Goal: Answer question/provide support: Share knowledge or assist other users

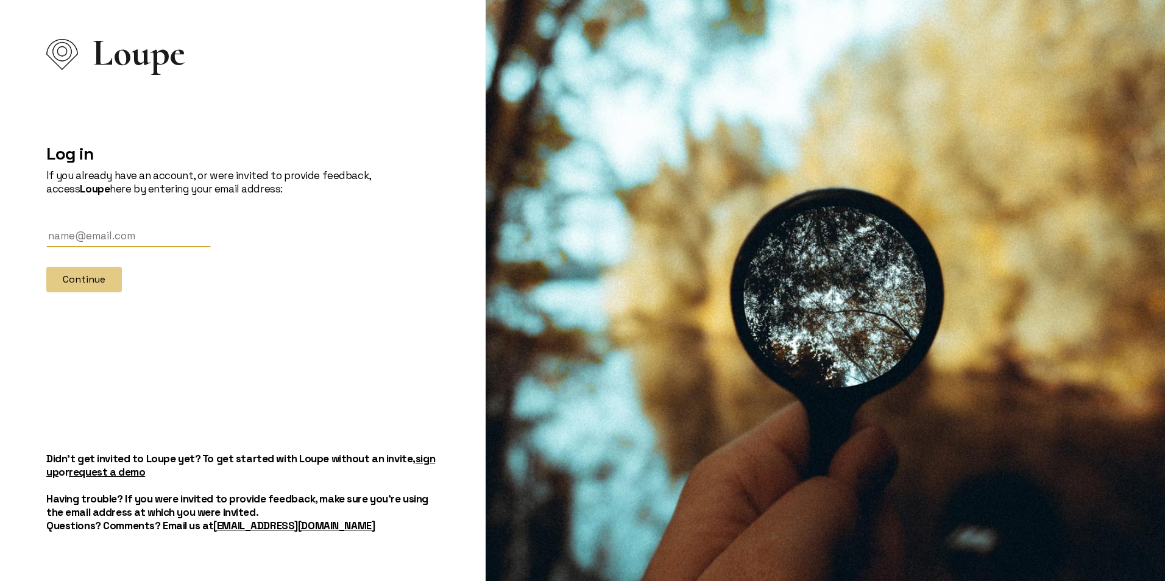
click at [122, 233] on input "text" at bounding box center [128, 236] width 164 height 23
type input "[EMAIL_ADDRESS][DOMAIN_NAME]"
click at [96, 286] on button "Continue" at bounding box center [84, 280] width 76 height 26
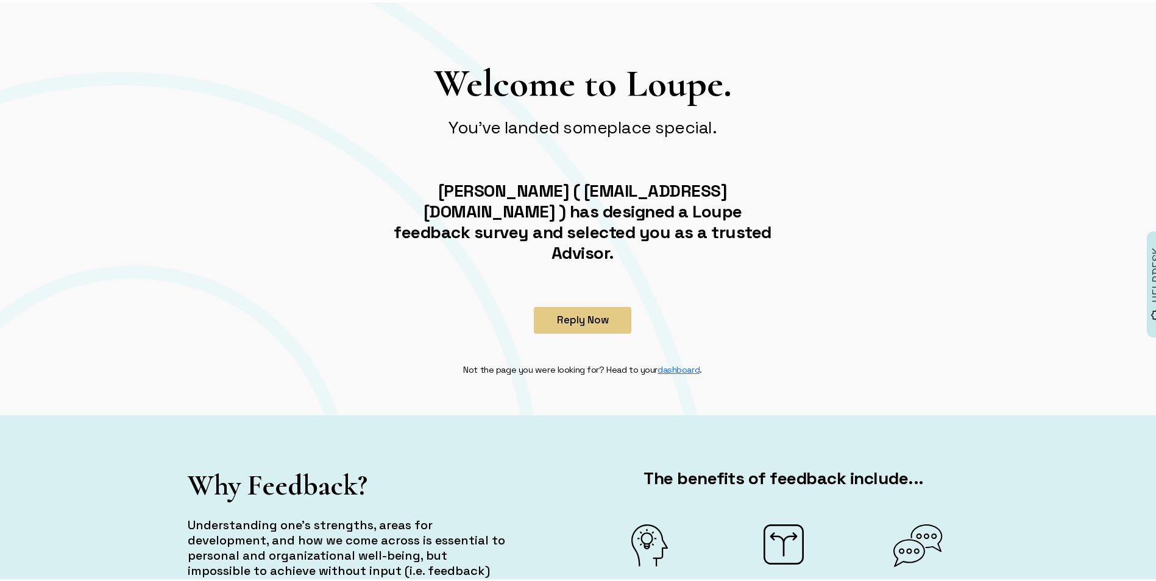
click at [601, 305] on button "Reply Now" at bounding box center [582, 318] width 97 height 27
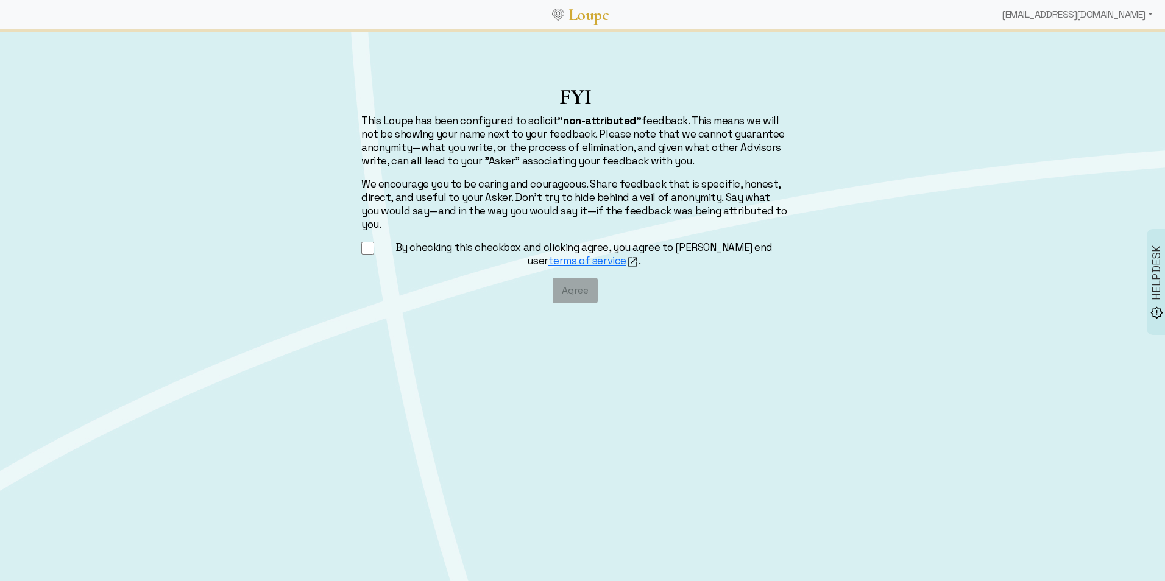
click at [369, 241] on input "By checking this checkbox and clicking agree, you agree to [PERSON_NAME] end us…" at bounding box center [367, 248] width 13 height 15
checkbox input "true"
click at [582, 278] on button "Agree" at bounding box center [575, 291] width 45 height 26
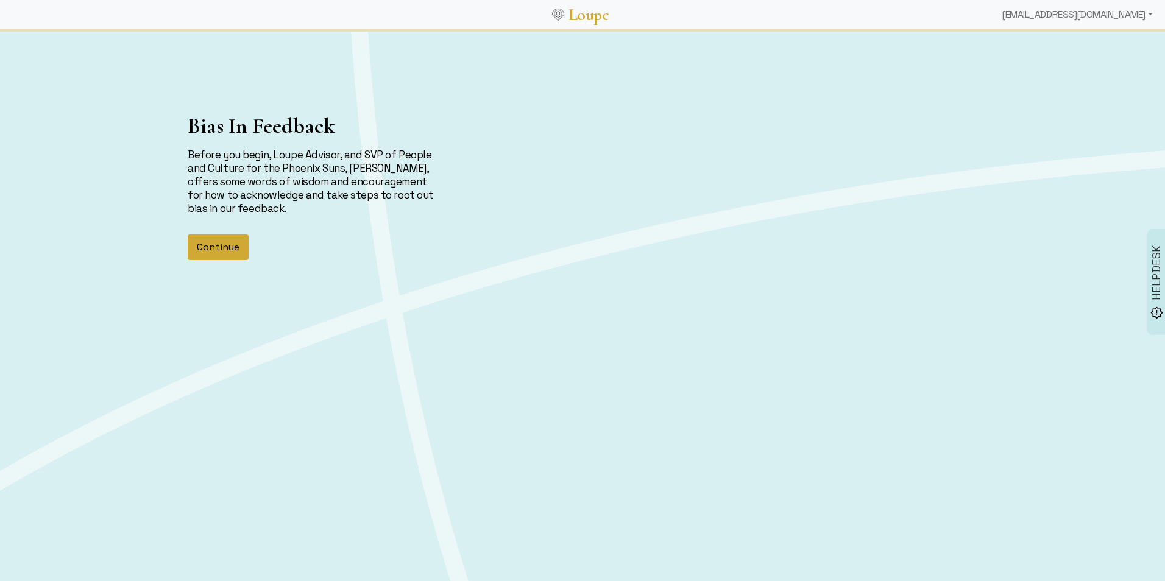
click at [222, 244] on button "Continue" at bounding box center [218, 248] width 61 height 26
click at [225, 247] on button "Continue" at bounding box center [218, 248] width 61 height 26
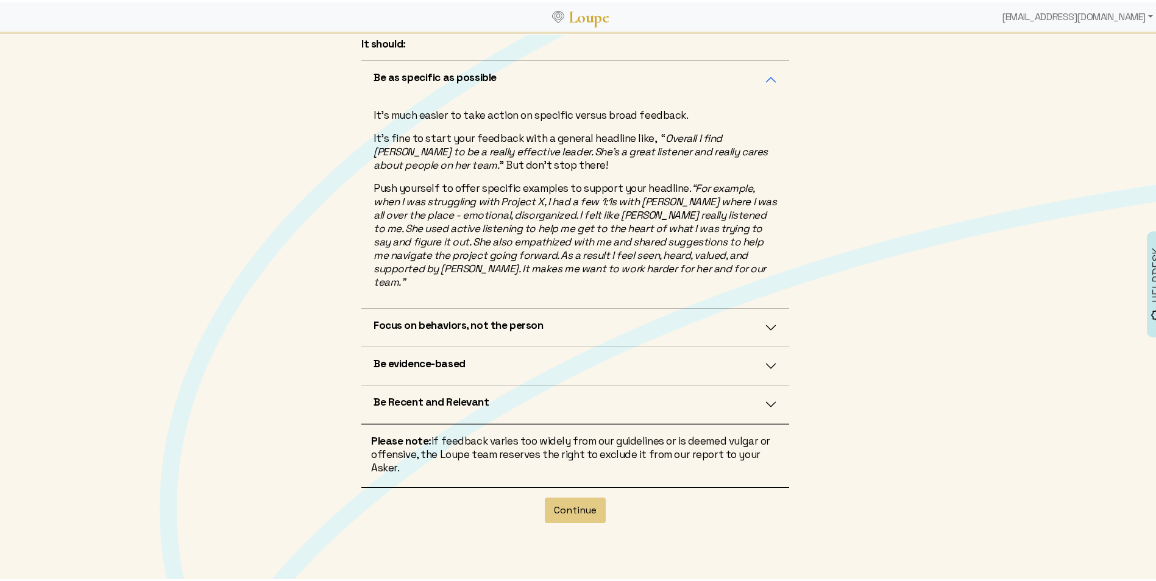
scroll to position [297, 0]
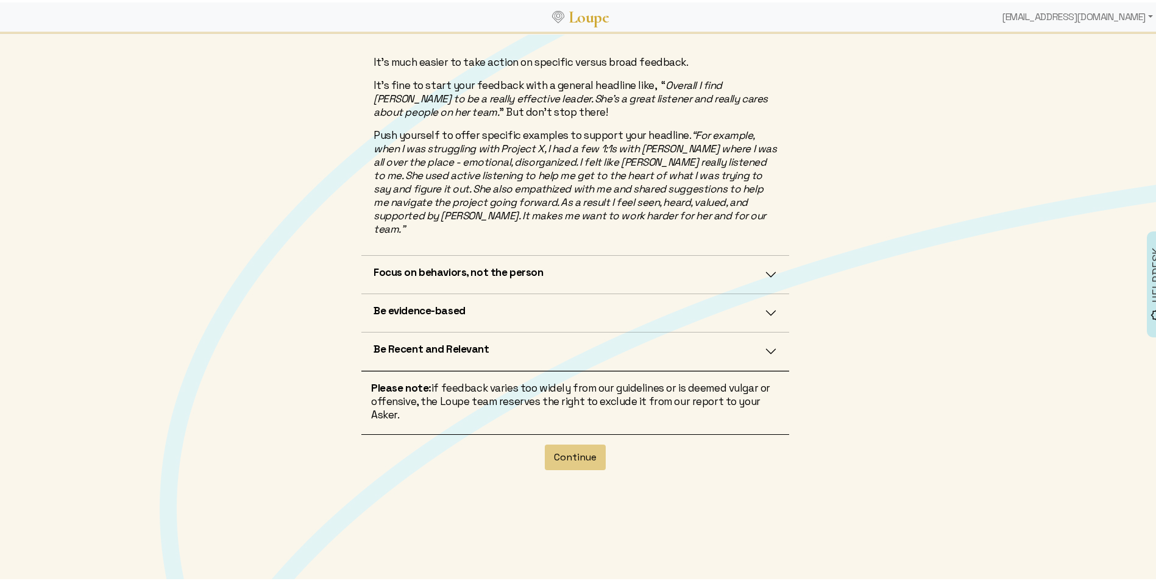
click at [767, 330] on button "Be Recent and Relevant" at bounding box center [575, 349] width 428 height 38
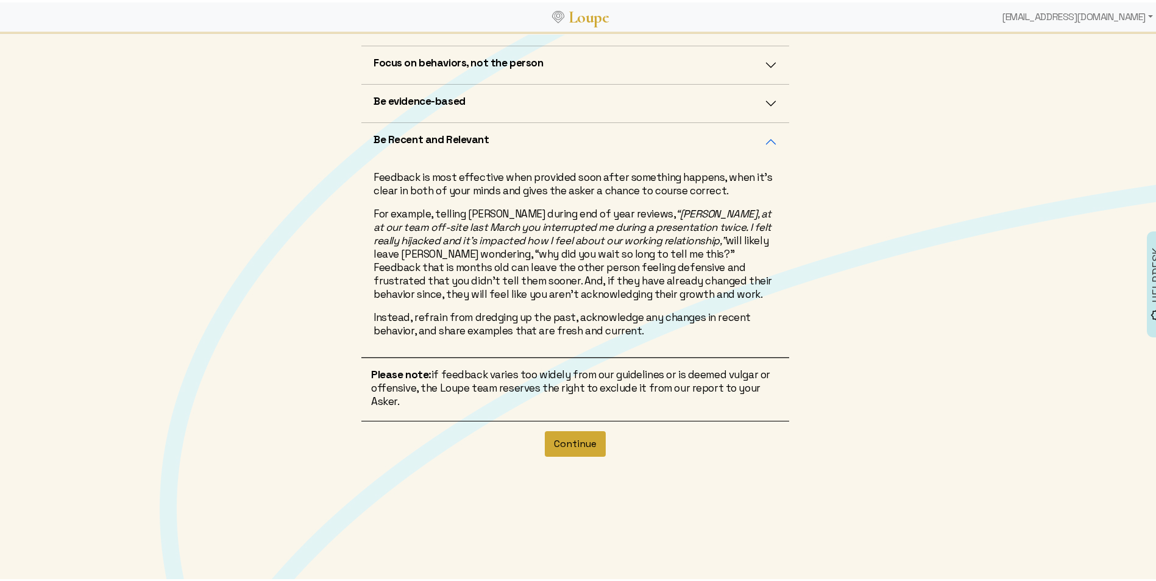
click at [574, 443] on button "Continue" at bounding box center [575, 442] width 61 height 26
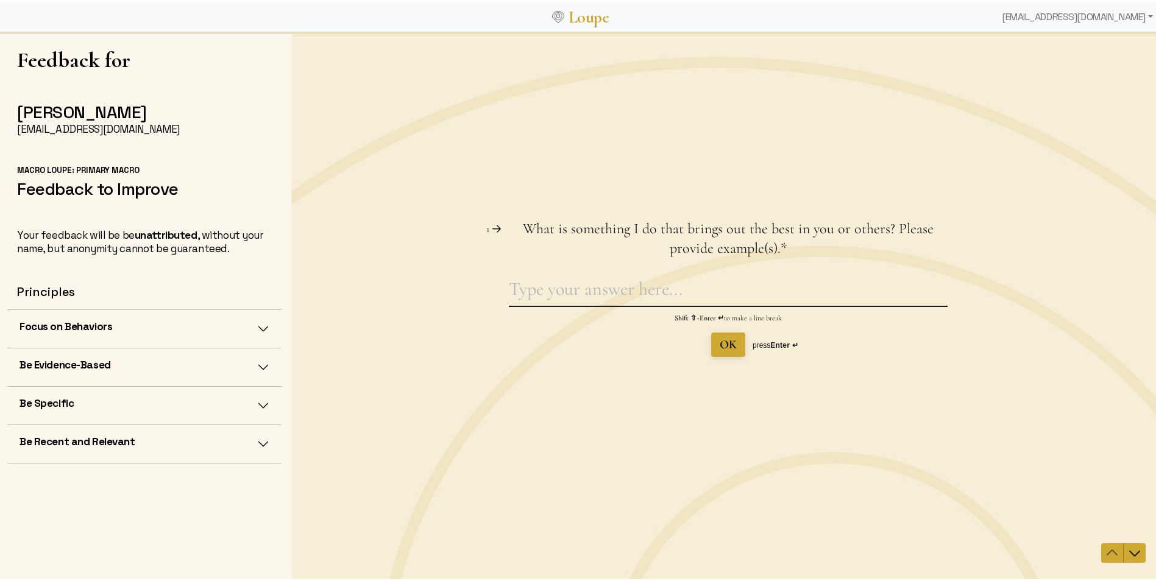
click at [579, 289] on textarea "What is something I do that brings out the best in you or others? Please provid…" at bounding box center [728, 291] width 439 height 28
click at [609, 291] on textarea "You are always approachable and open to having a dis" at bounding box center [728, 291] width 439 height 28
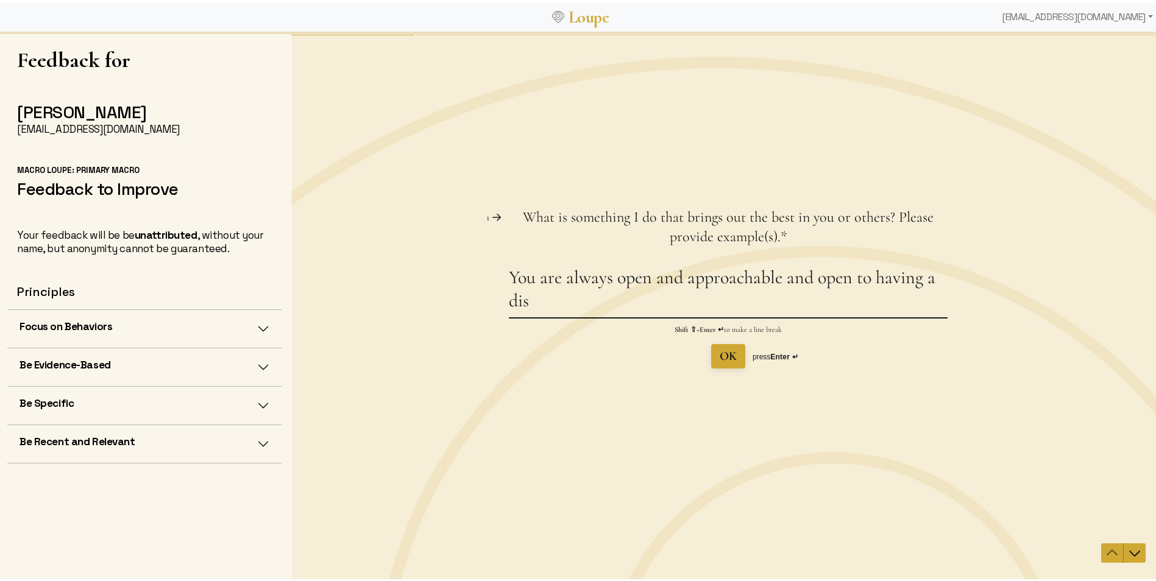
click at [781, 275] on textarea "You are always open and approachable and open to having a dis" at bounding box center [728, 291] width 439 height 51
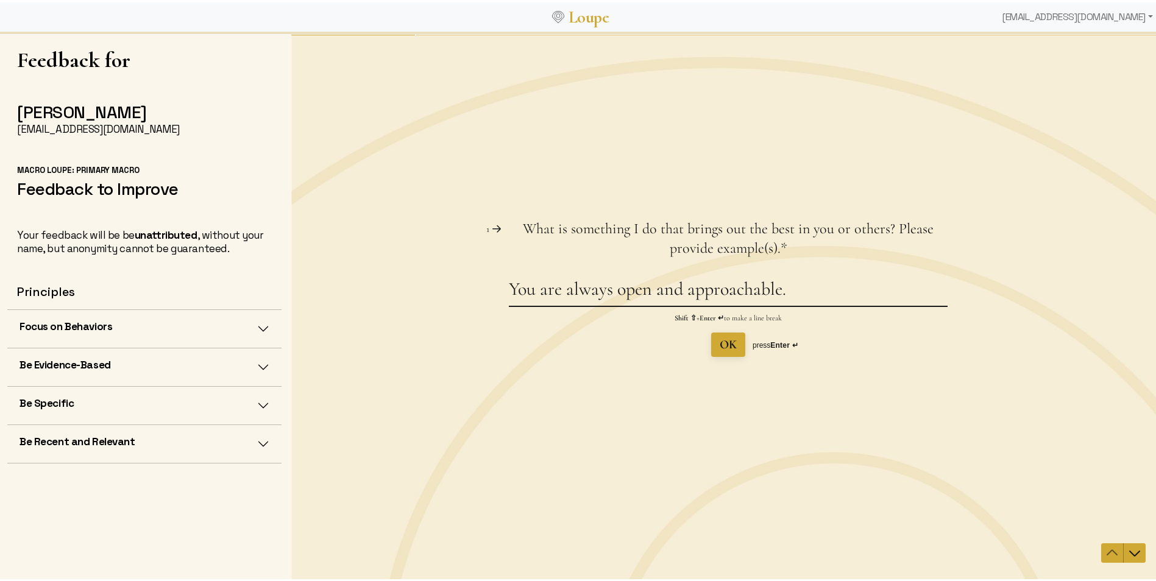
scroll to position [2, 0]
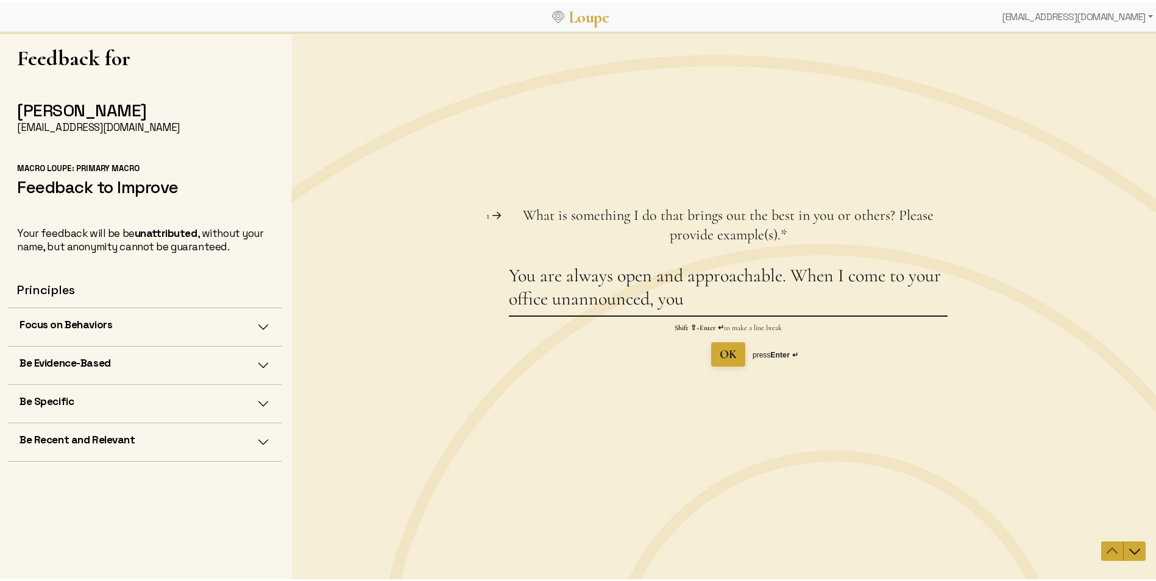
click at [715, 300] on textarea "You are always open and approachable. When I come to your office unannounced, y…" at bounding box center [728, 289] width 439 height 51
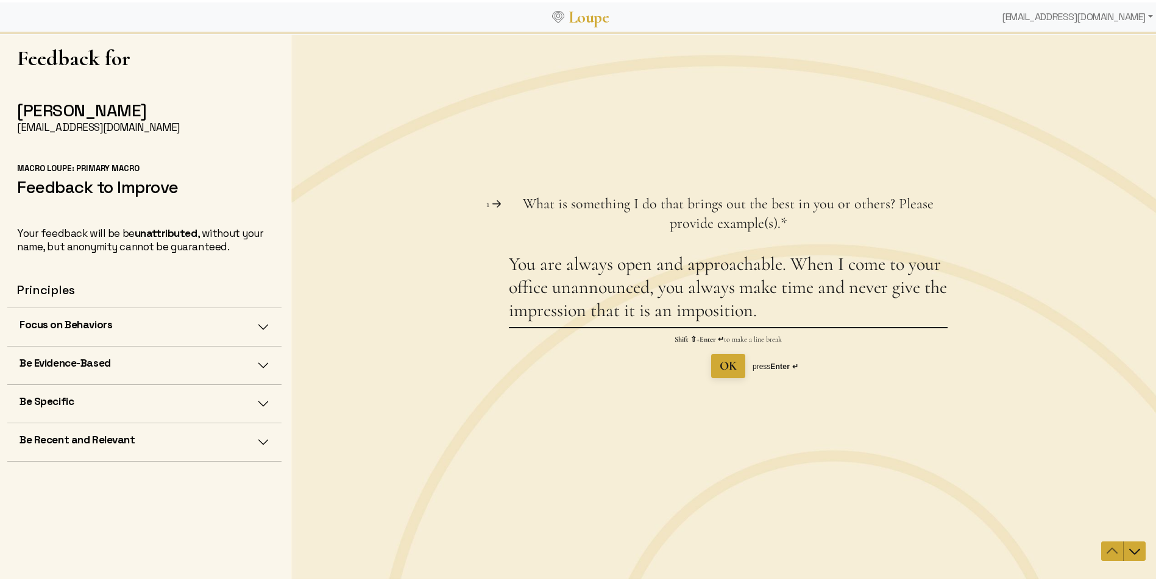
type textarea "You are always open and approachable. When I come to your office unannounced, y…"
click at [721, 358] on span "OK" at bounding box center [727, 365] width 17 height 17
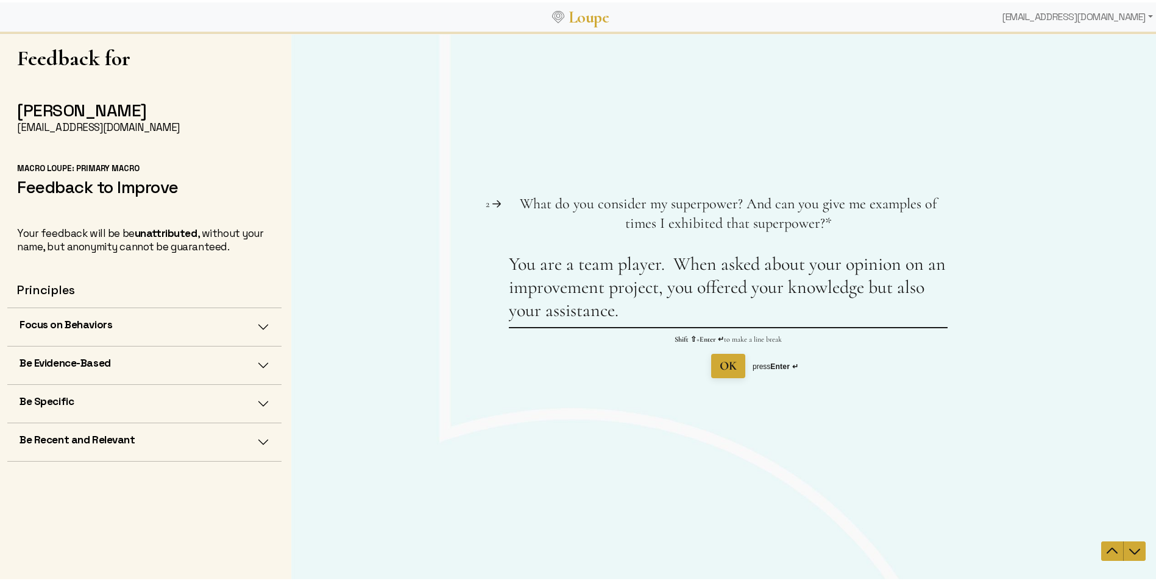
type textarea "You are a team player. When asked about your opinion on an improvement project,…"
drag, startPoint x: 726, startPoint y: 367, endPoint x: 719, endPoint y: 372, distance: 7.9
click at [727, 367] on span "OK" at bounding box center [727, 365] width 17 height 15
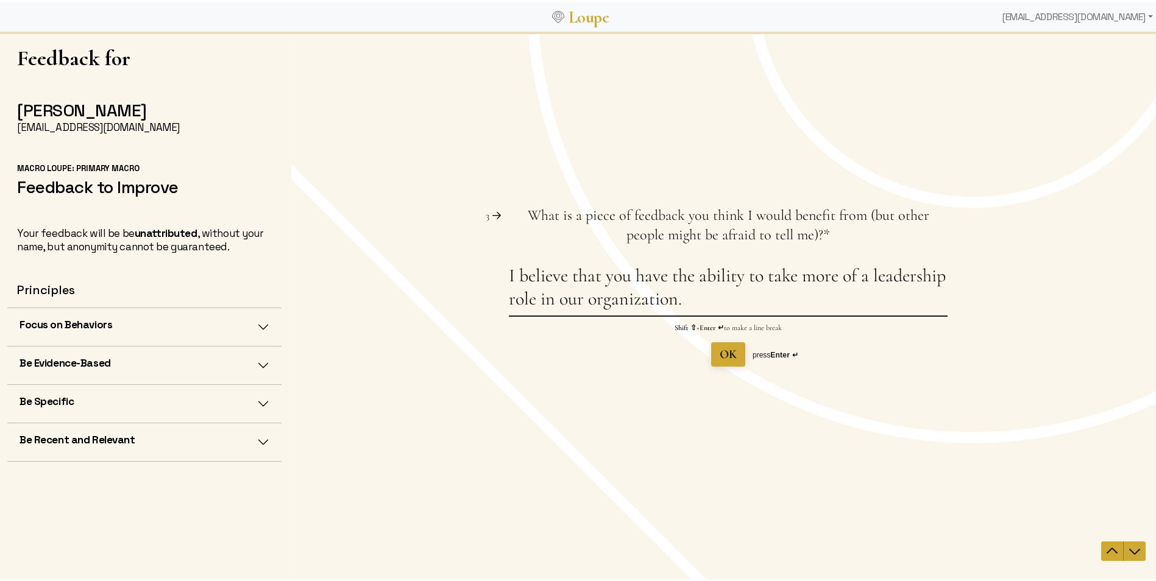
click at [719, 295] on textarea "I believe that you have the ability to take more of a leadership role in our or…" at bounding box center [728, 289] width 439 height 51
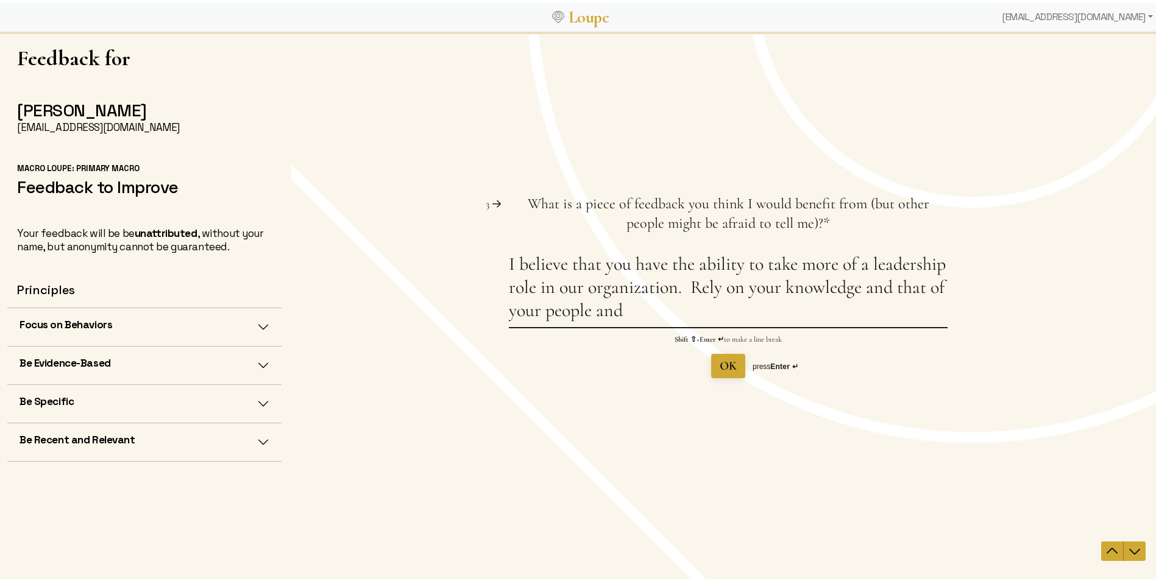
click at [683, 285] on textarea "I believe that you have the ability to take more of a leadership role in our or…" at bounding box center [728, 289] width 439 height 74
click at [828, 319] on textarea "I believe that you have the ability to take more of a leadership role in our or…" at bounding box center [728, 289] width 439 height 74
drag, startPoint x: 601, startPoint y: 264, endPoint x: 503, endPoint y: 263, distance: 97.5
click at [503, 263] on div "Question 3 3 What is a piece of feedback you think I would benefit from (but ot…" at bounding box center [728, 286] width 874 height 184
click at [606, 274] on textarea "You have the ability to take more of a leadership role in our organization. I b…" at bounding box center [728, 289] width 439 height 74
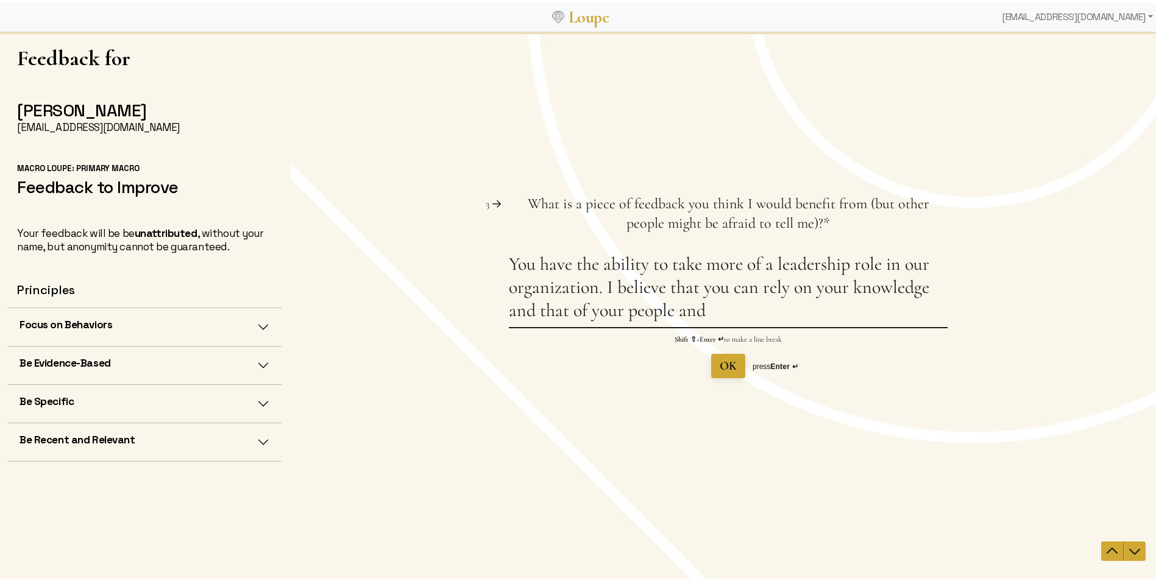
click at [737, 311] on textarea "You have the ability to take more of a leadership role in our organization. I b…" at bounding box center [728, 289] width 439 height 74
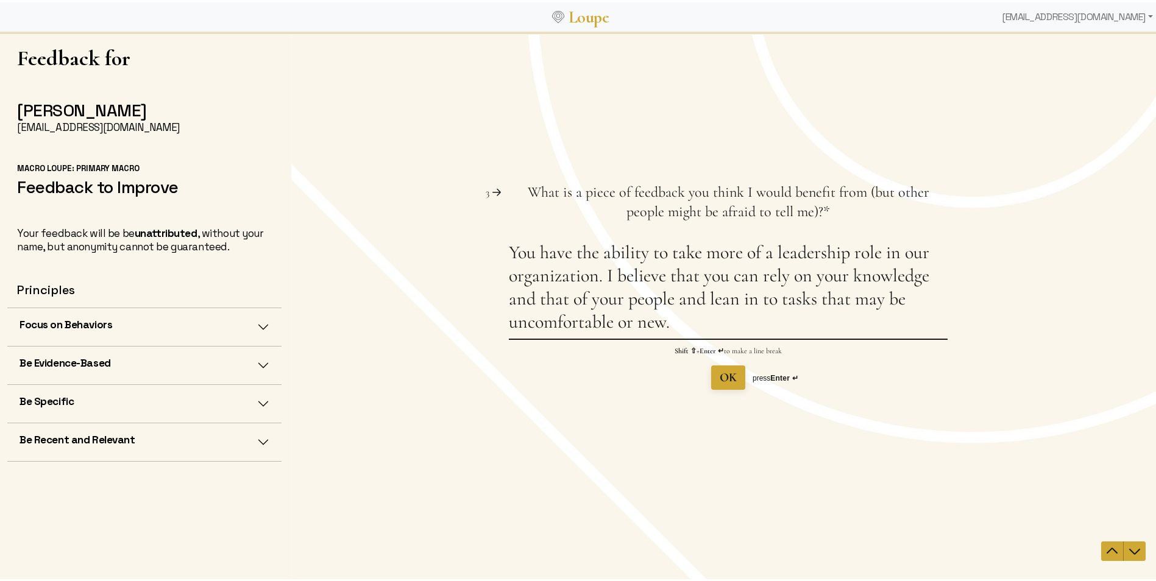
click at [710, 323] on textarea "You have the ability to take more of a leadership role in our organization. I b…" at bounding box center [728, 289] width 439 height 97
click at [743, 317] on textarea "You have the ability to take more of a leadership role in our organization. I b…" at bounding box center [728, 289] width 439 height 97
click at [746, 246] on textarea "You have the ability to take more of a leadership role in our organization. I b…" at bounding box center [728, 289] width 439 height 97
click at [748, 325] on textarea "You have the ability to take on a more leadership role within our organization.…" at bounding box center [728, 289] width 439 height 97
type textarea "You have the ability to take on a more leadership role within our organization.…"
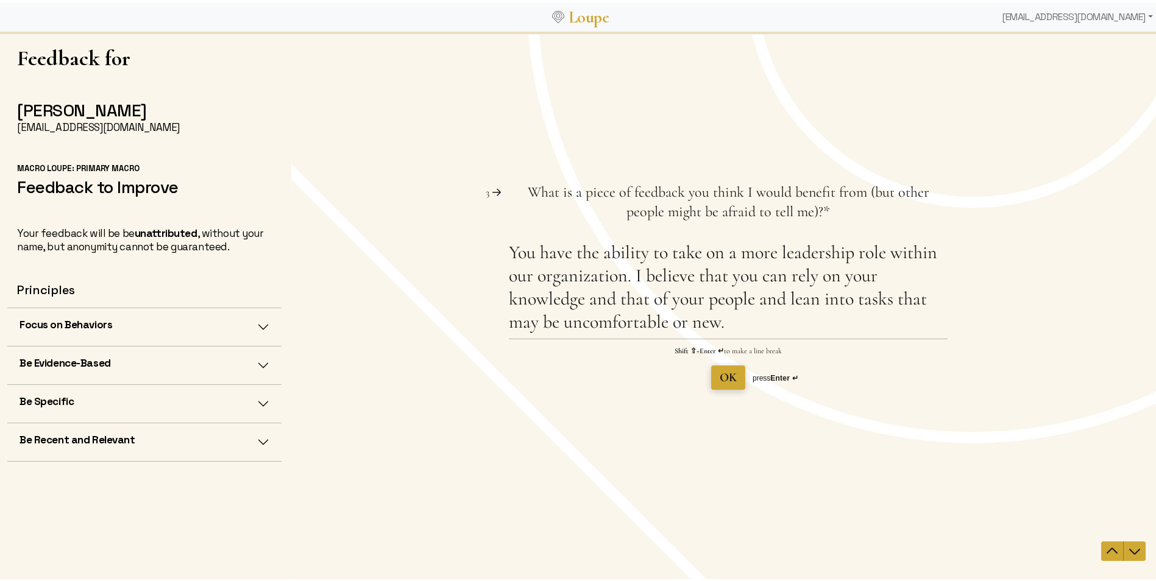
click at [723, 378] on span "OK" at bounding box center [727, 377] width 17 height 15
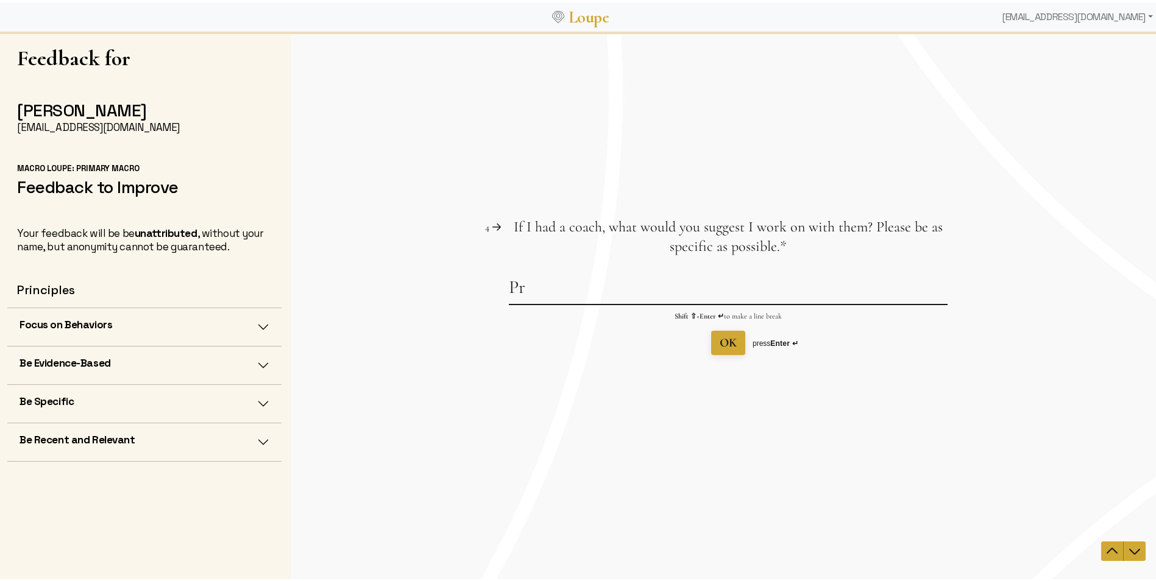
type textarea "P"
type textarea "C"
type textarea "{"
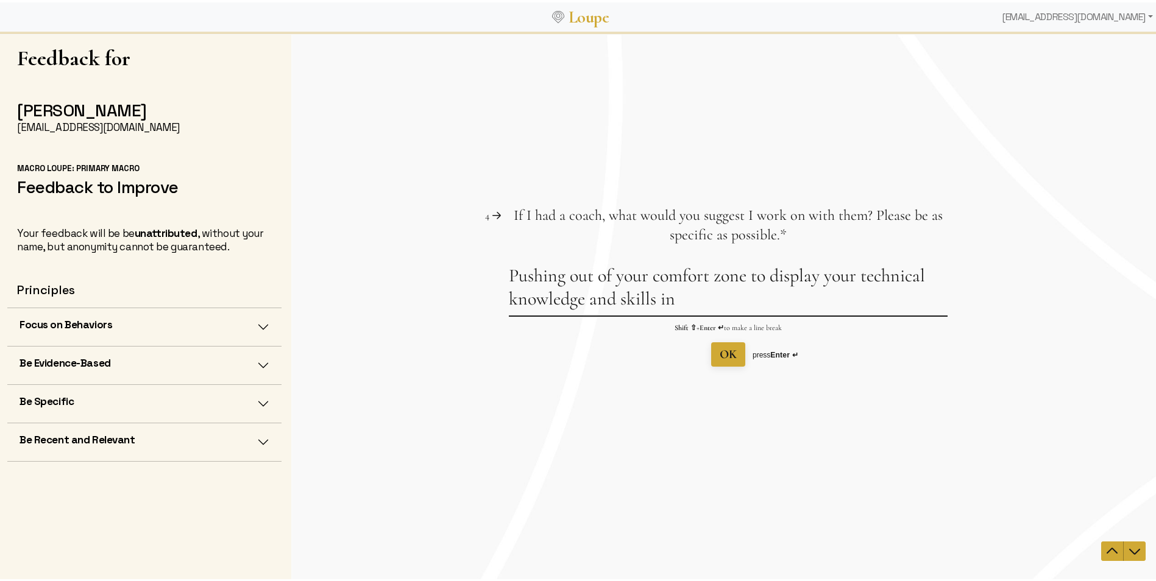
drag, startPoint x: 769, startPoint y: 278, endPoint x: 852, endPoint y: 278, distance: 83.5
click at [852, 278] on textarea "Pushing out of your comfort zone to display your technical knowledge and skills…" at bounding box center [728, 289] width 439 height 51
click at [749, 298] on textarea "Pushing out of your comfort zone to compliment your technical knowledge and ski…" at bounding box center [728, 289] width 439 height 51
drag, startPoint x: 738, startPoint y: 299, endPoint x: 726, endPoint y: 299, distance: 12.2
click at [726, 299] on textarea "Pushing out of your comfort zone to compliment your technical knowledge and ski…" at bounding box center [728, 289] width 439 height 51
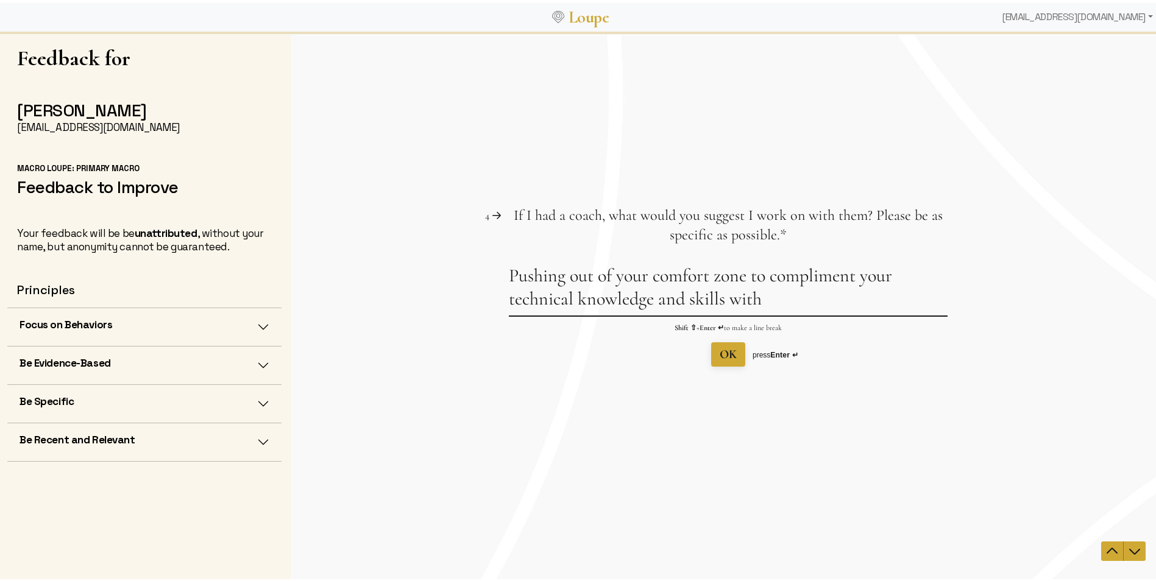
click at [797, 277] on textarea "Pushing out of your comfort zone to compliment your technical knowledge and ski…" at bounding box center [728, 289] width 439 height 51
click at [794, 278] on textarea "Pushing out of your comfort zone to compliment your technical knowledge and ski…" at bounding box center [728, 289] width 439 height 51
click at [789, 278] on textarea "Pushing out of your comfort zone to compliment your technical knowledge and ski…" at bounding box center [728, 289] width 439 height 51
click at [824, 263] on div "Question 4 4 If I had a coach, what would you suggest I work on with them? Plea…" at bounding box center [728, 285] width 439 height 161
click at [817, 283] on textarea "Pushing out of your comfort zone to compliment your technical knowledge and ski…" at bounding box center [728, 289] width 439 height 51
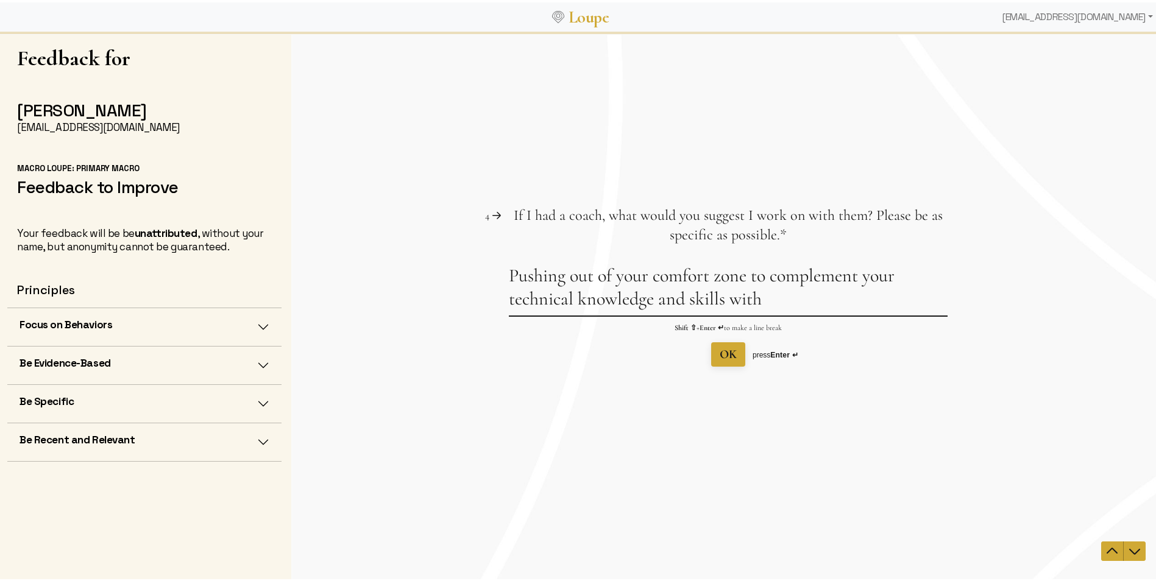
click at [768, 295] on textarea "Pushing out of your comfort zone to complement your technical knowledge and ski…" at bounding box center [728, 289] width 439 height 51
drag, startPoint x: 760, startPoint y: 295, endPoint x: 779, endPoint y: 297, distance: 18.4
click at [760, 295] on textarea "Pushing out of your comfort zone to complement your technical knowledge and ski…" at bounding box center [728, 289] width 439 height 51
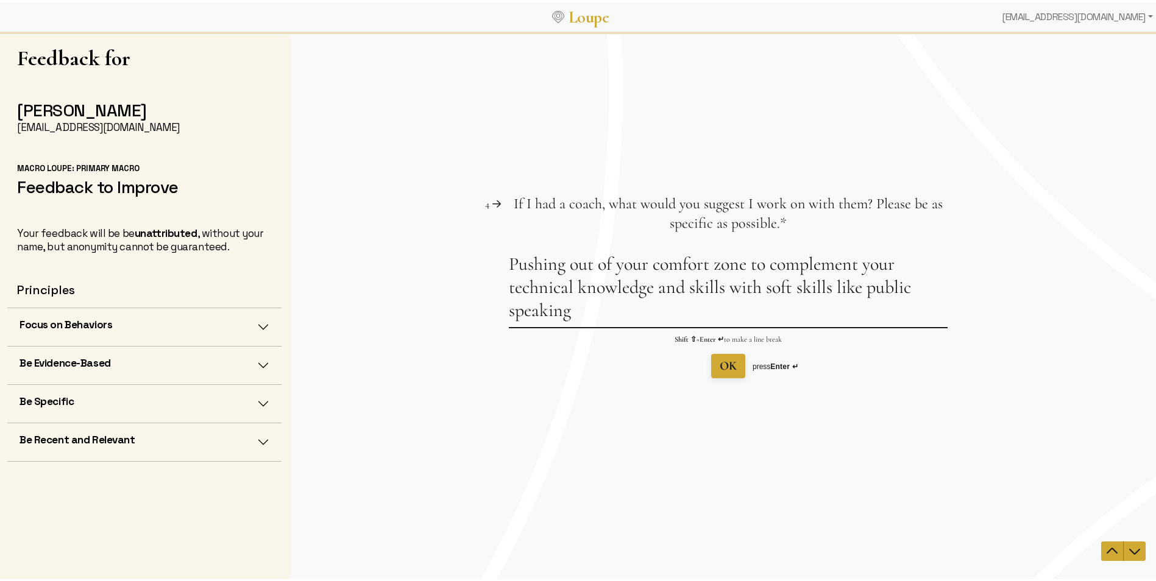
click at [765, 286] on textarea "Pushing out of your comfort zone to complement your technical knowledge and ski…" at bounding box center [728, 289] width 439 height 74
click at [598, 315] on textarea "Pushing out of your comfort zone to complement your technical knowledge and ski…" at bounding box center [728, 289] width 439 height 74
drag, startPoint x: 595, startPoint y: 314, endPoint x: 637, endPoint y: 311, distance: 42.8
click at [637, 311] on textarea "Pushing out of your comfort zone to complement your technical knowledge and ski…" at bounding box center [728, 289] width 439 height 74
drag, startPoint x: 767, startPoint y: 286, endPoint x: 931, endPoint y: 288, distance: 164.5
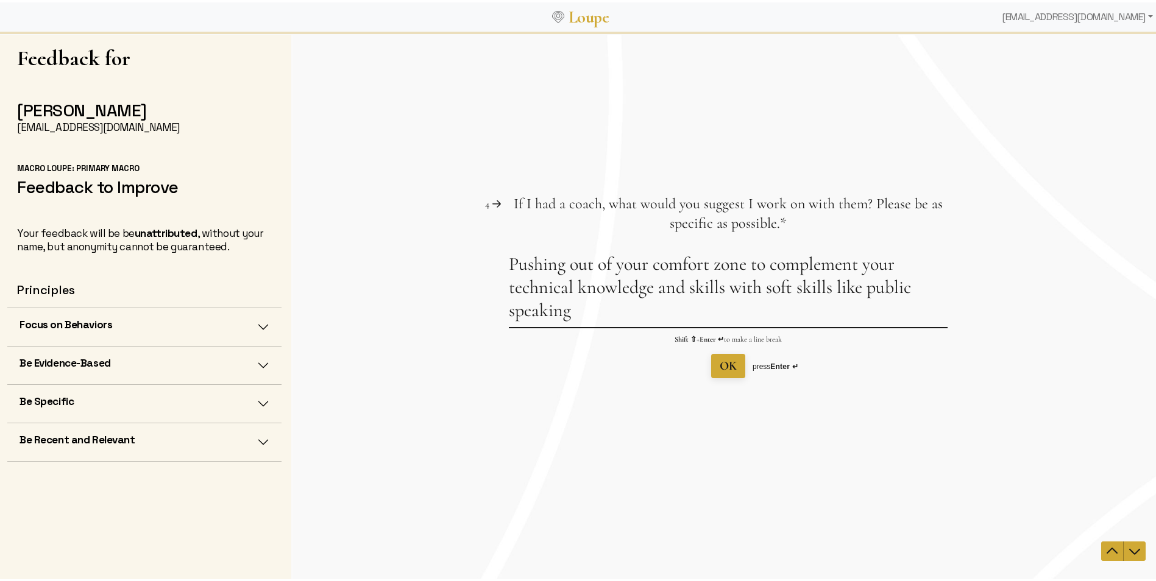
click at [931, 288] on textarea "Pushing out of your comfort zone to complement your technical knowledge and ski…" at bounding box center [728, 289] width 439 height 74
click at [762, 286] on textarea "Pushing out of your comfort zone to complement your technical knowledge and ski…" at bounding box center [728, 289] width 439 height 74
drag, startPoint x: 680, startPoint y: 311, endPoint x: 741, endPoint y: 312, distance: 61.5
click at [741, 312] on textarea "Pushing out of your comfort zone to complement your technical knowledge and ski…" at bounding box center [728, 289] width 439 height 74
click at [892, 306] on textarea "Pushing out of your comfort zone to complement your technical knowledge and ski…" at bounding box center [728, 289] width 439 height 74
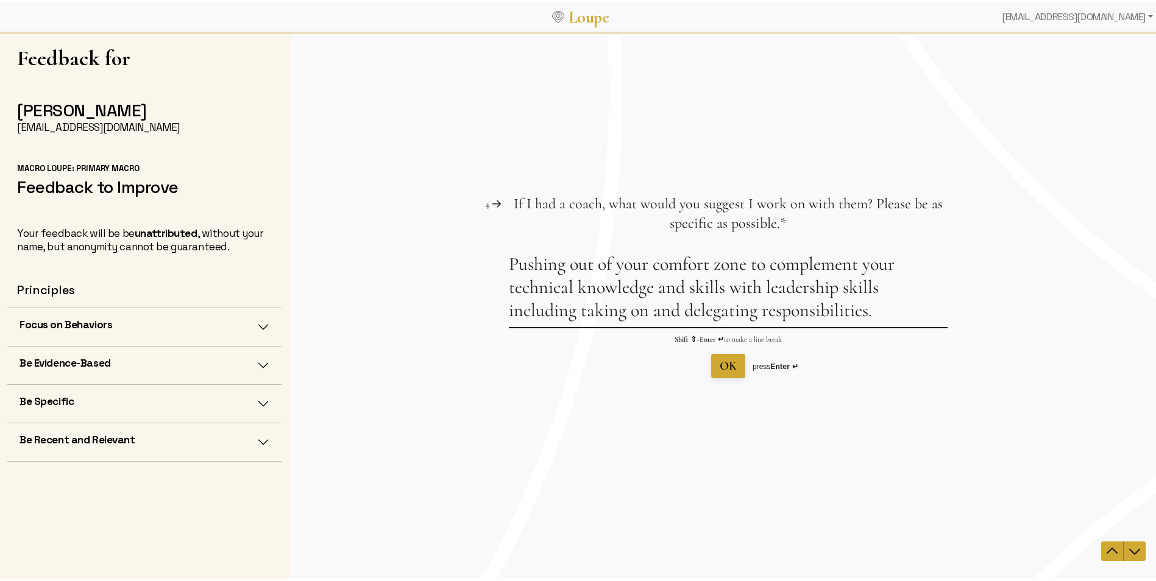
click at [554, 310] on textarea "Pushing out of your comfort zone to complement your technical knowledge and ski…" at bounding box center [728, 289] width 439 height 74
click at [880, 311] on textarea "Pushing out of your comfort zone to complement your technical knowledge and ski…" at bounding box center [728, 289] width 439 height 74
click at [571, 309] on textarea "Pushing out of your comfort zone to complement your technical knowledge and ski…" at bounding box center [728, 289] width 439 height 74
click at [869, 306] on textarea "Pushing out of your comfort zone to complement your technical knowledge and ski…" at bounding box center [728, 289] width 439 height 74
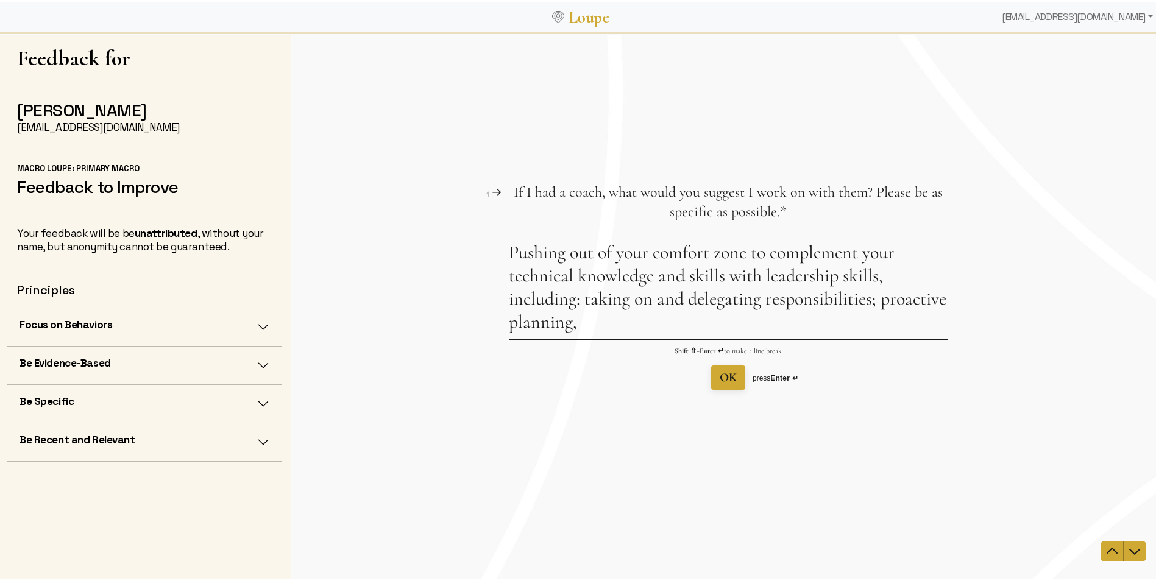
click at [702, 332] on textarea "Pushing out of your comfort zone to complement your technical knowledge and ski…" at bounding box center [728, 289] width 439 height 97
click at [712, 324] on textarea "Pushing out of your comfort zone to complement your technical knowledge and ski…" at bounding box center [728, 289] width 439 height 97
drag, startPoint x: 878, startPoint y: 300, endPoint x: 883, endPoint y: 316, distance: 16.8
click at [884, 316] on textarea "Pushing out of your comfort zone to complement your technical knowledge and ski…" at bounding box center [728, 289] width 439 height 97
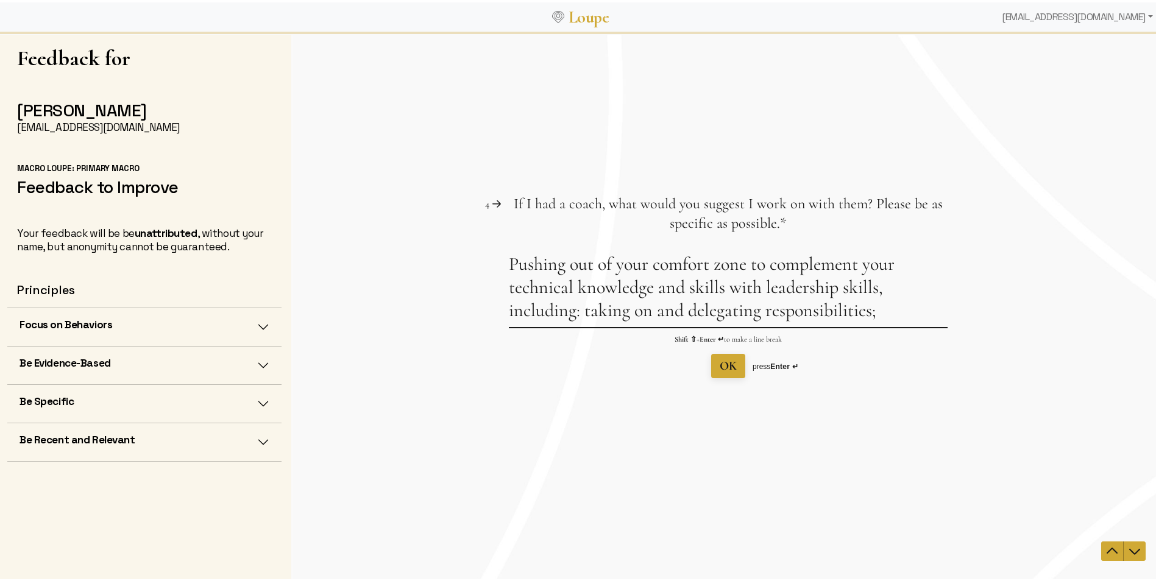
click at [874, 286] on textarea "Pushing out of your comfort zone to complement your technical knowledge and ski…" at bounding box center [728, 289] width 439 height 74
click at [763, 288] on textarea "Pushing out of your comfort zone to complement your technical knowledge and ski…" at bounding box center [728, 289] width 439 height 74
click at [872, 289] on textarea "Pushing out of your comfort zone to complement your technical knowledge and ski…" at bounding box center [728, 289] width 439 height 74
click at [764, 288] on textarea "Pushing out of your comfort zone to complement your technical knowledge and ski…" at bounding box center [728, 289] width 439 height 74
drag, startPoint x: 760, startPoint y: 285, endPoint x: 774, endPoint y: 289, distance: 14.6
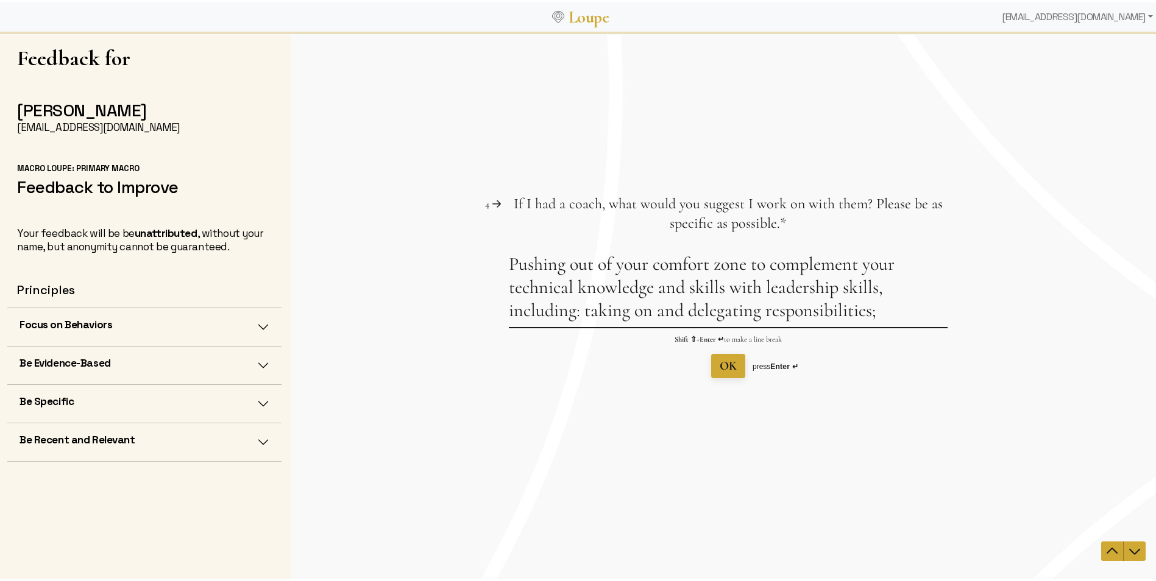
click at [760, 285] on textarea "Pushing out of your comfort zone to complement your technical knowledge and ski…" at bounding box center [728, 289] width 439 height 74
click at [908, 286] on textarea "Pushing out of your comfort zone to complement your technical knowledge and ski…" at bounding box center [728, 289] width 439 height 74
drag, startPoint x: 794, startPoint y: 288, endPoint x: 771, endPoint y: 288, distance: 22.5
click at [771, 288] on textarea "Pushing out of your comfort zone to complement your technical knowledge and ski…" at bounding box center [728, 289] width 439 height 74
click at [755, 291] on textarea "Pushing out of your comfort zone to complement your technical knowledge and ski…" at bounding box center [728, 289] width 439 height 74
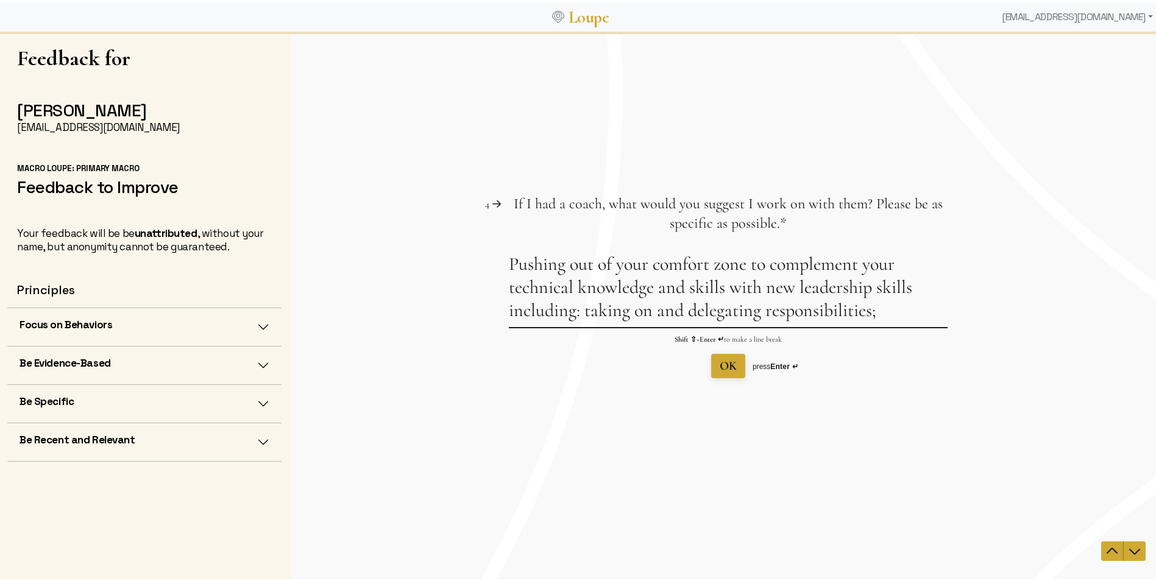
click at [763, 289] on textarea "Pushing out of your comfort zone to complement your technical knowledge and ski…" at bounding box center [728, 289] width 439 height 74
drag, startPoint x: 764, startPoint y: 289, endPoint x: 730, endPoint y: 286, distance: 34.2
click at [730, 286] on textarea "Pushing out of your comfort zone to complement your technical knowledge and ski…" at bounding box center [728, 289] width 439 height 74
drag, startPoint x: 799, startPoint y: 289, endPoint x: 769, endPoint y: 289, distance: 29.9
click at [769, 289] on textarea "Pushing out of your comfort zone to complement your technical knowledge and ski…" at bounding box center [728, 289] width 439 height 74
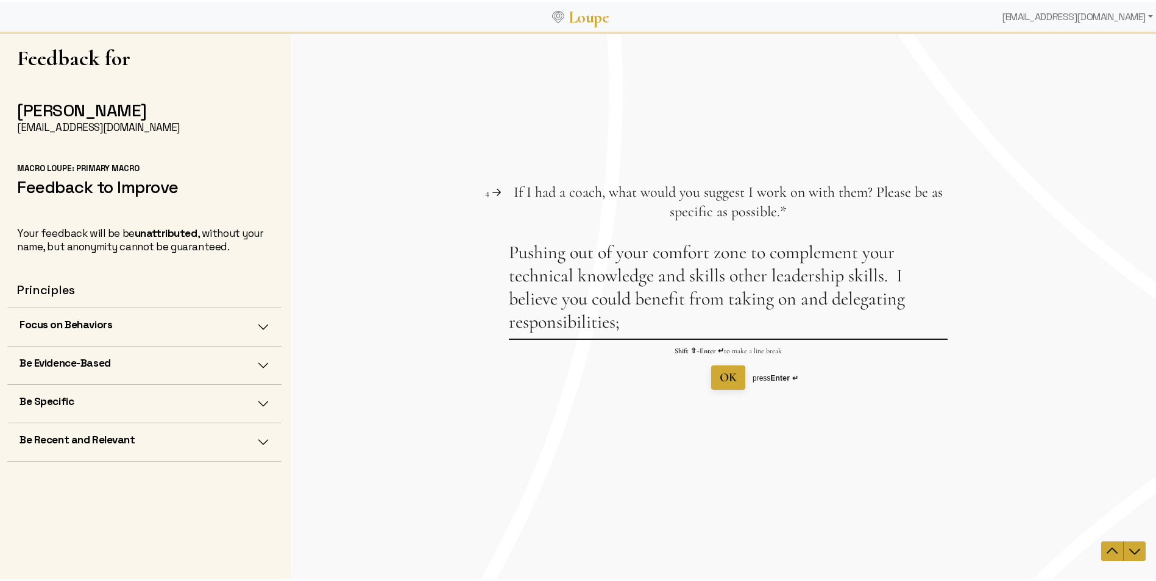
click at [797, 303] on textarea "Pushing out of your comfort zone to complement your technical knowledge and ski…" at bounding box center [728, 289] width 439 height 97
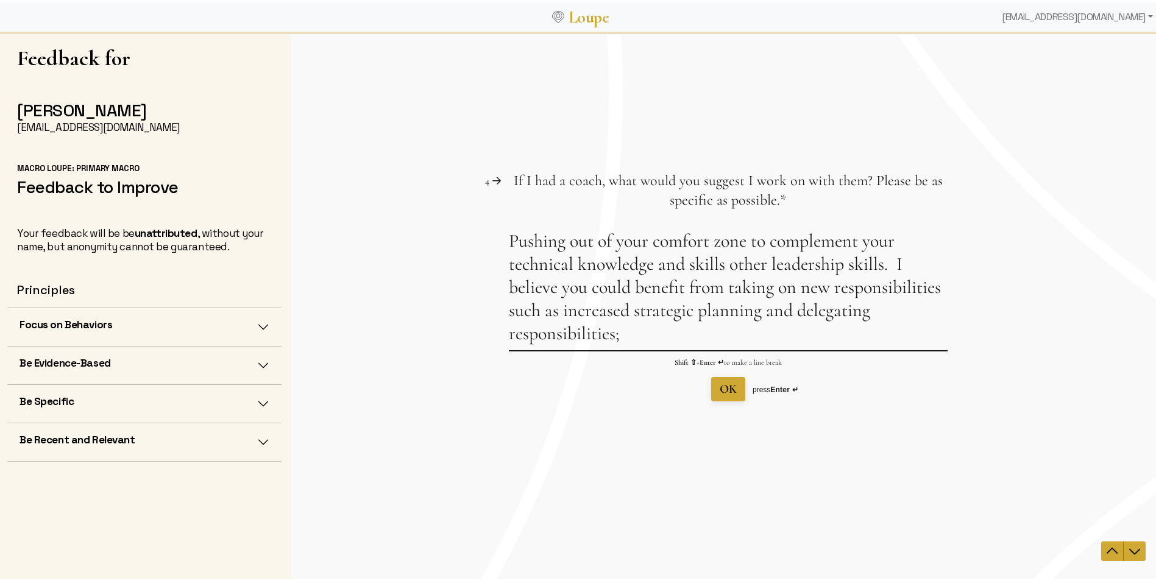
drag, startPoint x: 929, startPoint y: 308, endPoint x: 888, endPoint y: 309, distance: 40.8
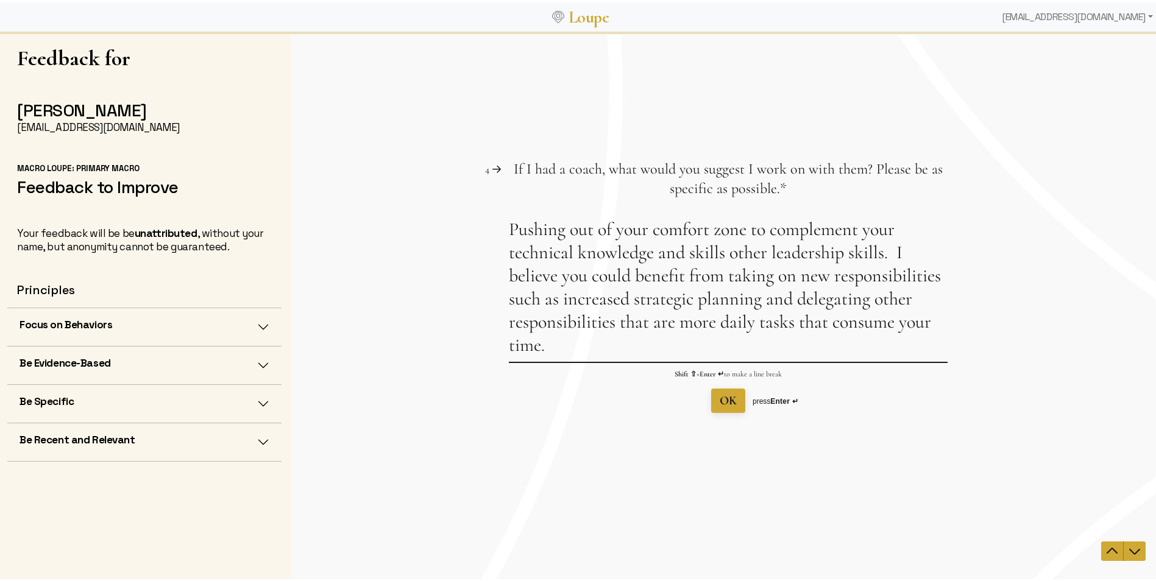
click at [739, 250] on textarea "Pushing out of your comfort zone to complement your technical knowledge and ski…" at bounding box center [728, 289] width 439 height 144
click at [929, 253] on textarea "Pushing out of your comfort zone to complement your technical knowledge and ski…" at bounding box center [728, 289] width 439 height 144
drag, startPoint x: 588, startPoint y: 274, endPoint x: 626, endPoint y: 277, distance: 37.3
click at [626, 277] on textarea "Pushing out of your comfort zone to complement your technical knowledge and ski…" at bounding box center [728, 289] width 439 height 144
click at [610, 347] on textarea "Pushing out of your comfort zone to complement your technical knowledge and ski…" at bounding box center [728, 289] width 439 height 144
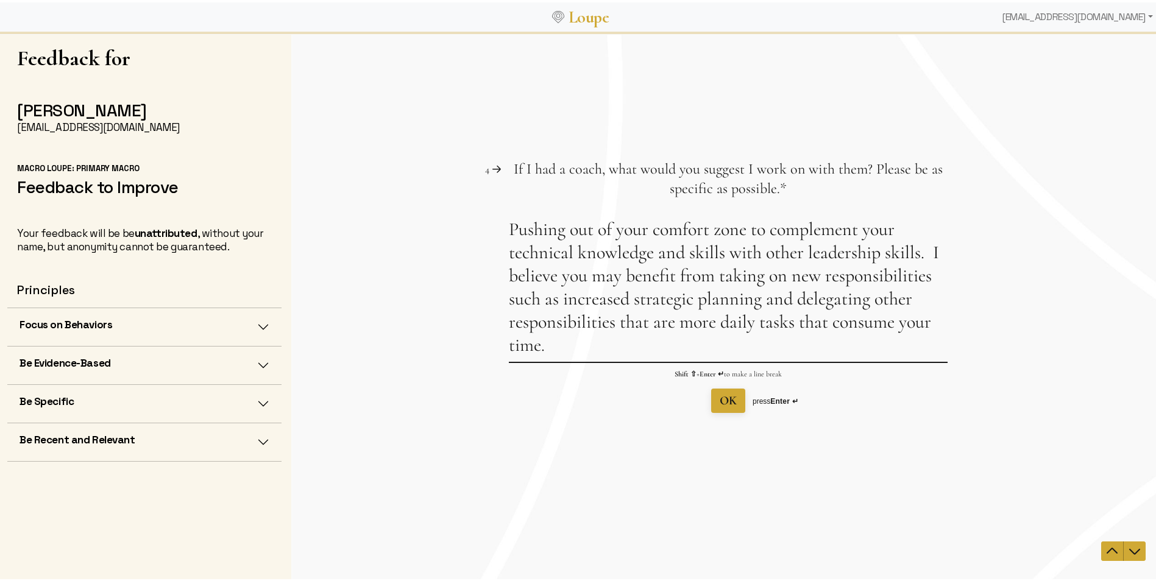
click at [721, 277] on textarea "Pushing out of your comfort zone to complement your technical knowledge and ski…" at bounding box center [728, 289] width 439 height 144
drag, startPoint x: 718, startPoint y: 278, endPoint x: 556, endPoint y: 289, distance: 161.8
click at [556, 289] on textarea "Pushing out of your comfort zone to complement your technical knowledge and ski…" at bounding box center [728, 289] width 439 height 144
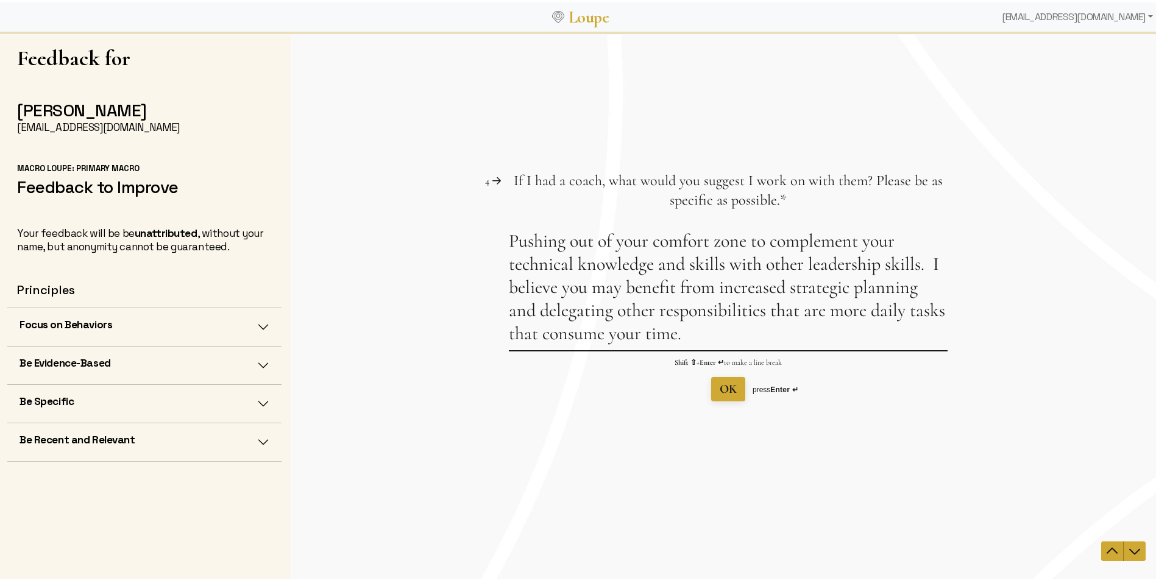
click at [789, 289] on textarea "Pushing out of your comfort zone to complement your technical knowledge and ski…" at bounding box center [728, 289] width 439 height 121
click at [786, 287] on textarea "Pushing out of your comfort zone to complement your technical knowledge and ski…" at bounding box center [728, 289] width 439 height 121
click at [576, 305] on textarea "Pushing out of your comfort zone to complement your technical knowledge and ski…" at bounding box center [728, 289] width 439 height 121
click at [637, 314] on textarea "Pushing out of your comfort zone to complement your technical knowledge and ski…" at bounding box center [728, 289] width 439 height 121
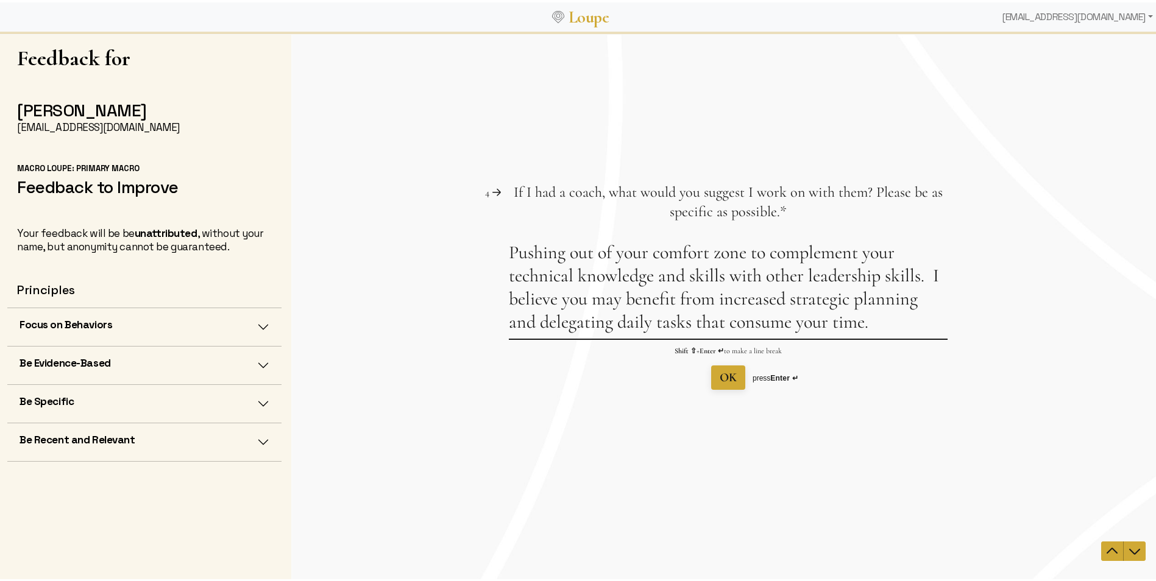
click at [892, 322] on textarea "Pushing out of your comfort zone to complement your technical knowledge and ski…" at bounding box center [728, 289] width 439 height 97
click at [791, 323] on textarea "Pushing out of your comfort zone to complement your technical knowledge and ski…" at bounding box center [728, 289] width 439 height 97
click at [779, 322] on textarea "Pushing out of your comfort zone to complement your technical knowledge and ski…" at bounding box center [728, 289] width 439 height 97
drag, startPoint x: 902, startPoint y: 322, endPoint x: 941, endPoint y: 331, distance: 40.0
click at [902, 322] on textarea "Pushing out of your comfort zone to complement your technical knowledge and ski…" at bounding box center [728, 289] width 439 height 97
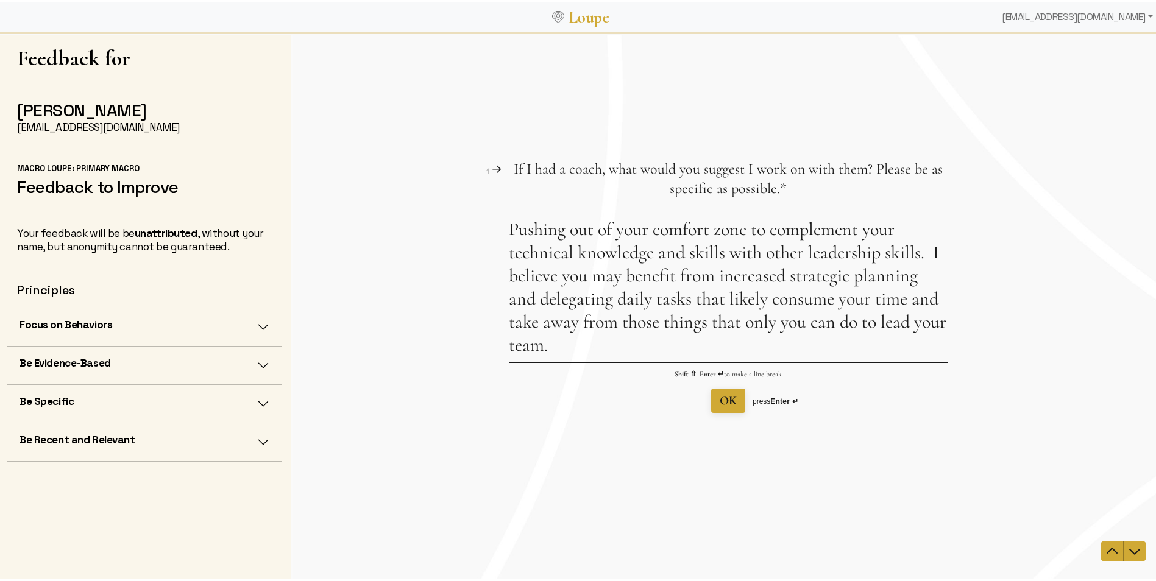
drag, startPoint x: 579, startPoint y: 344, endPoint x: 903, endPoint y: 301, distance: 327.0
click at [903, 301] on textarea "Pushing out of your comfort zone to complement your technical knowledge and ski…" at bounding box center [728, 289] width 439 height 144
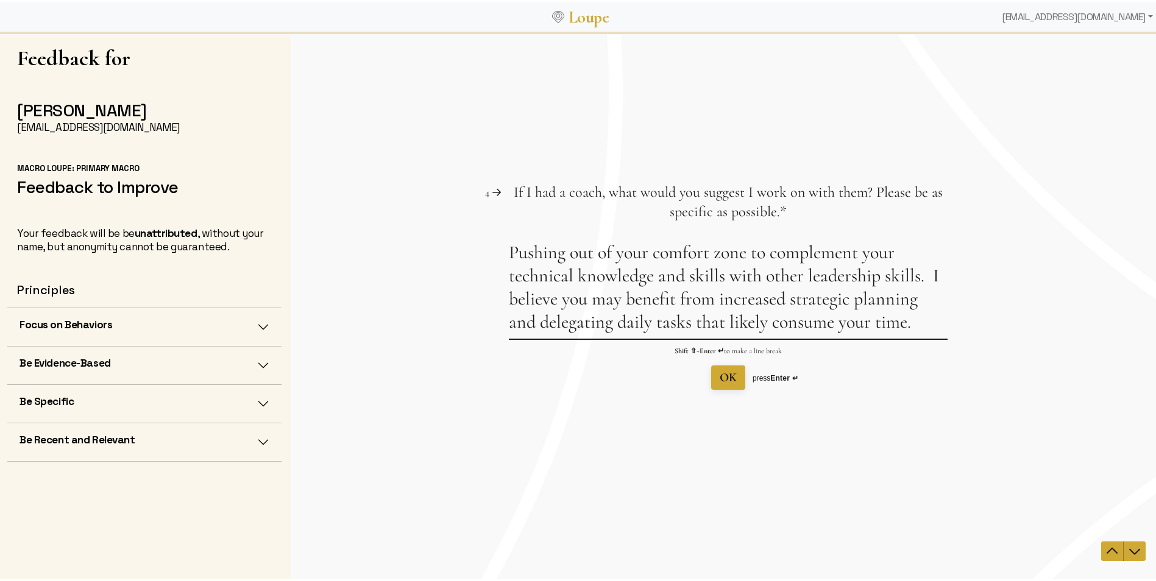
type textarea "Pushing out of your comfort zone to complement your technical knowledge and ski…"
click at [729, 381] on span "OK" at bounding box center [727, 377] width 17 height 15
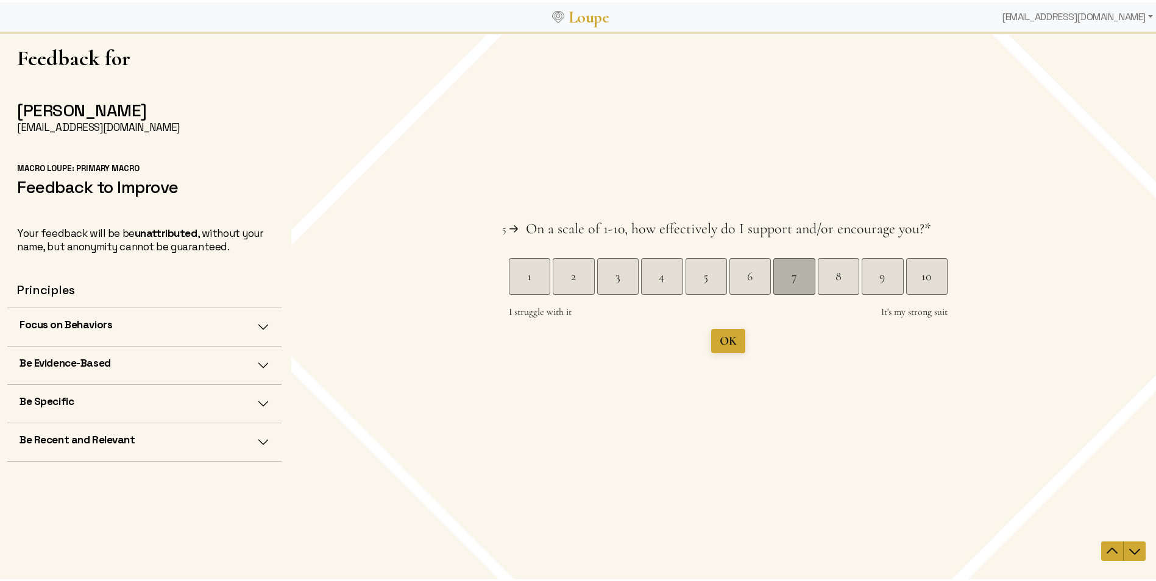
click at [791, 275] on div "7" at bounding box center [793, 275] width 41 height 17
click at [722, 341] on div "Question 4 4 If I had a coach, what would you suggest I work on with them? Plea…" at bounding box center [728, 304] width 874 height 549
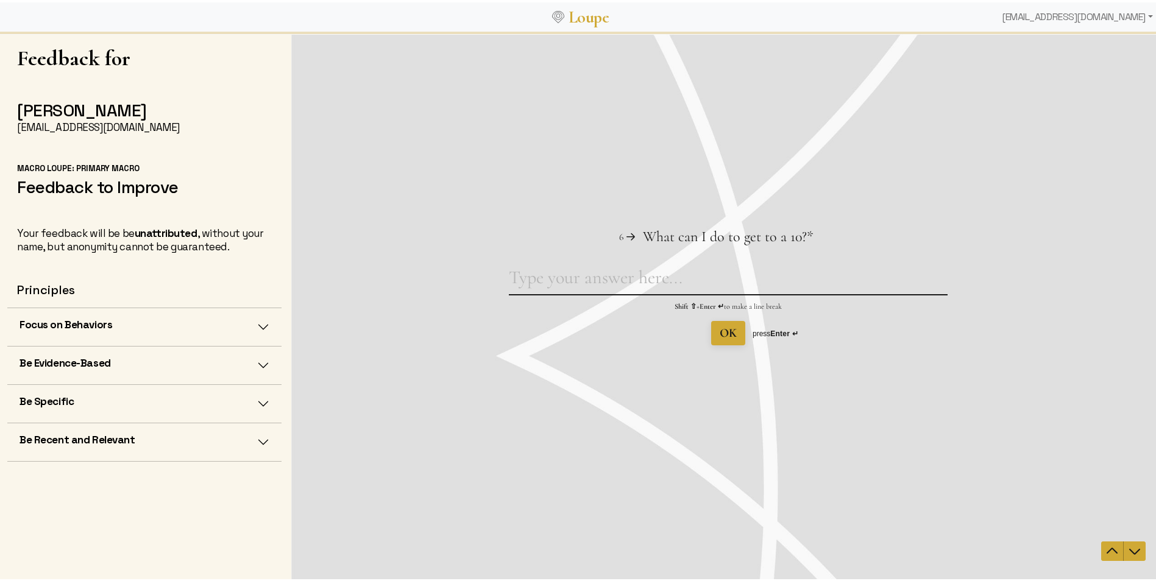
click at [609, 279] on textarea "What can I do to get to a 10? This question is required." at bounding box center [728, 280] width 439 height 28
click at [724, 330] on span "OK" at bounding box center [727, 332] width 17 height 15
click at [640, 283] on textarea "What can I do to get to a 10? This question is required." at bounding box center [728, 281] width 439 height 28
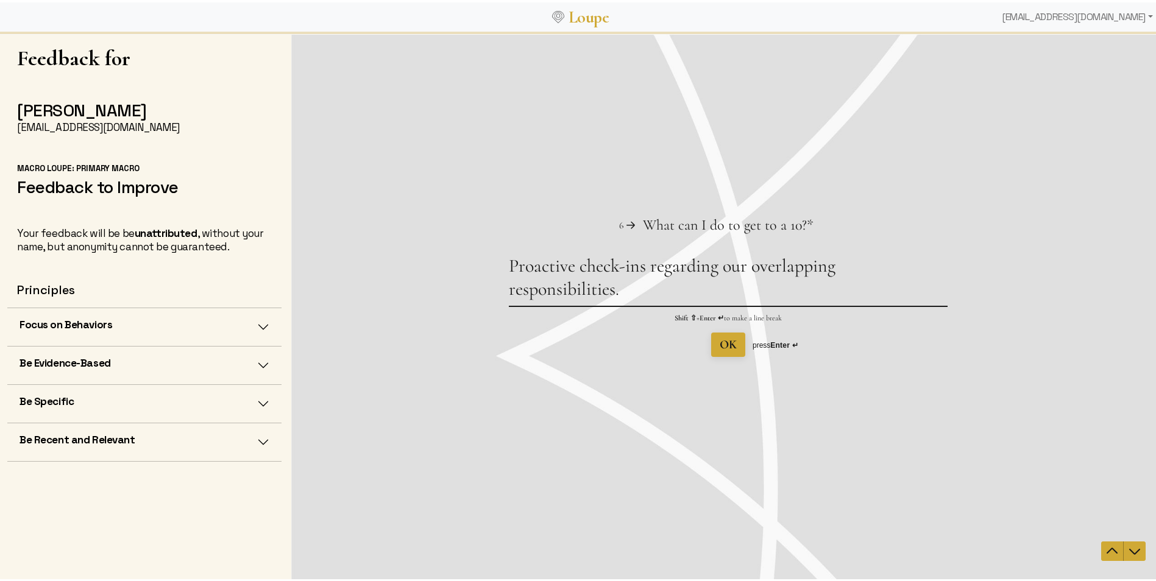
click at [651, 289] on textarea "Proactive check-ins regarding our overlapping responsibilities." at bounding box center [728, 279] width 439 height 51
drag, startPoint x: 633, startPoint y: 289, endPoint x: 492, endPoint y: 272, distance: 142.3
click at [492, 272] on div "Question 6 6 What can I do to get to a 10? This question is required. * Proacti…" at bounding box center [728, 285] width 874 height 141
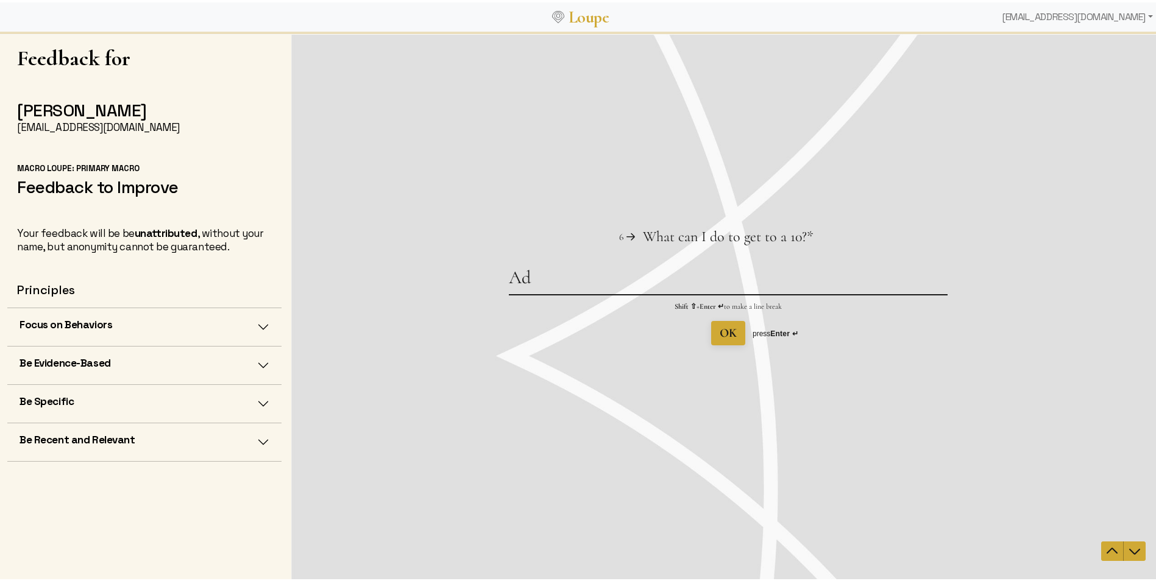
type textarea "A"
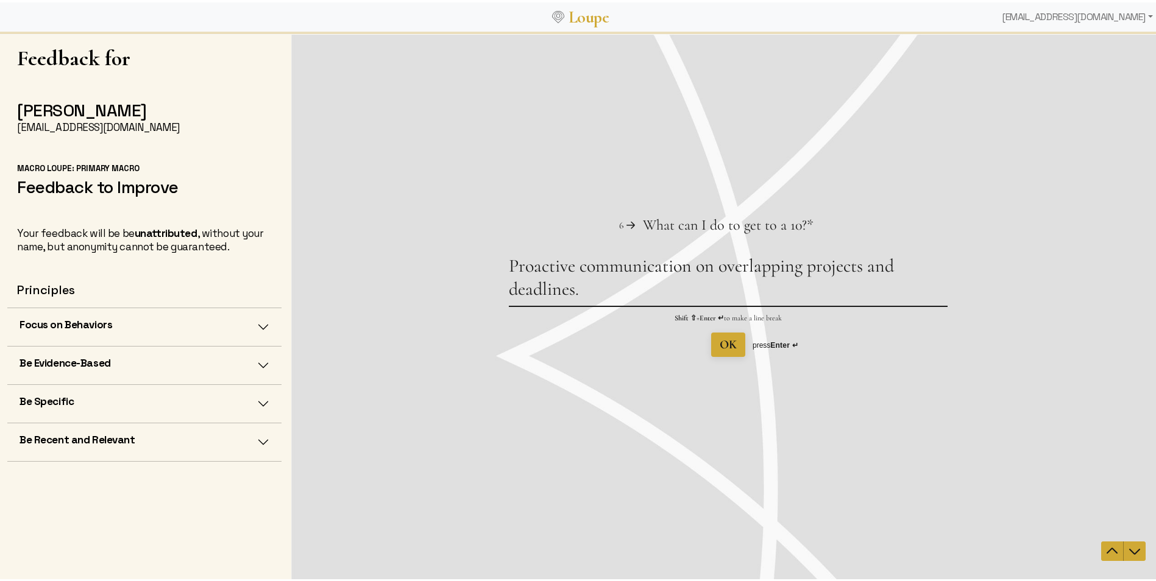
type textarea "Proactive communication on overlapping projects and deadlines."
click at [733, 339] on button "OK" at bounding box center [728, 344] width 34 height 24
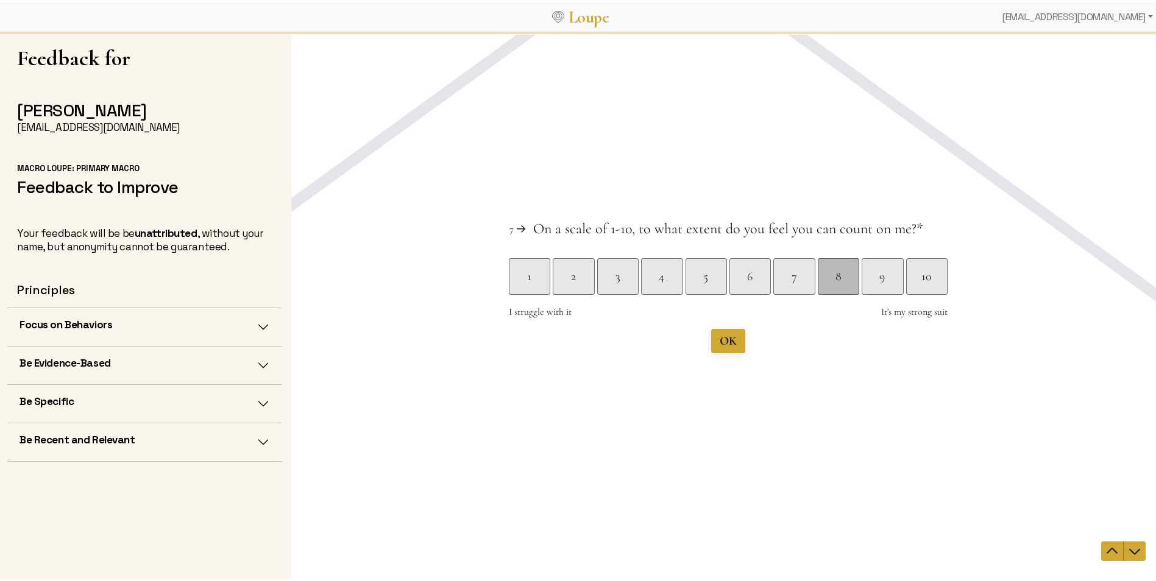
click at [849, 282] on div "8" at bounding box center [838, 275] width 41 height 17
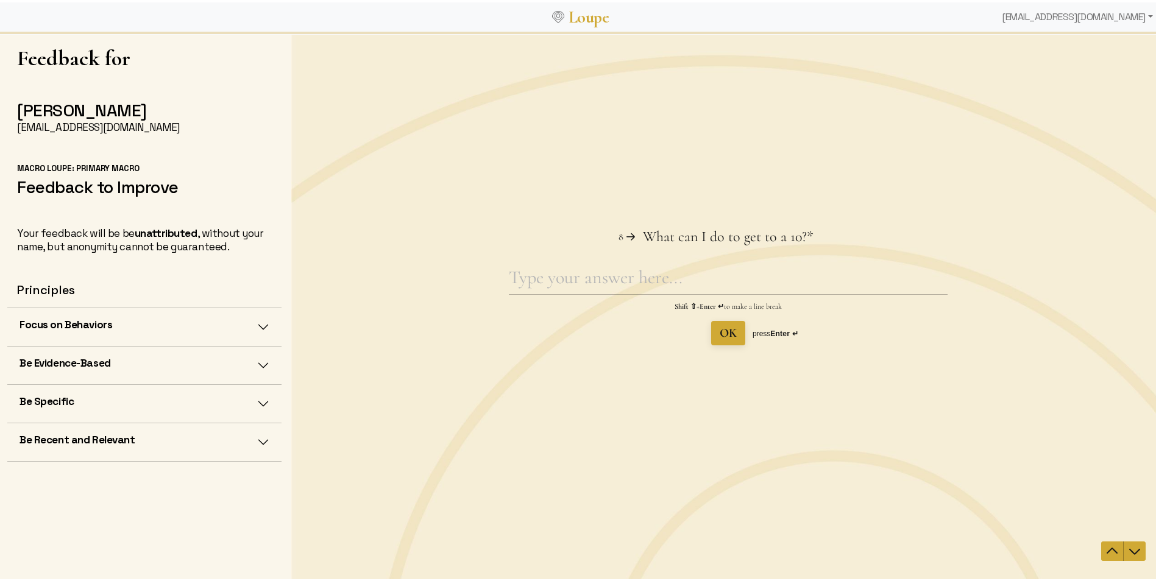
click at [740, 335] on picture at bounding box center [728, 304] width 874 height 549
click at [582, 276] on textarea "What can I do to get to a 10? This question is required." at bounding box center [728, 280] width 439 height 28
click at [1104, 552] on icon "Navigate to previous question" at bounding box center [1111, 550] width 15 height 15
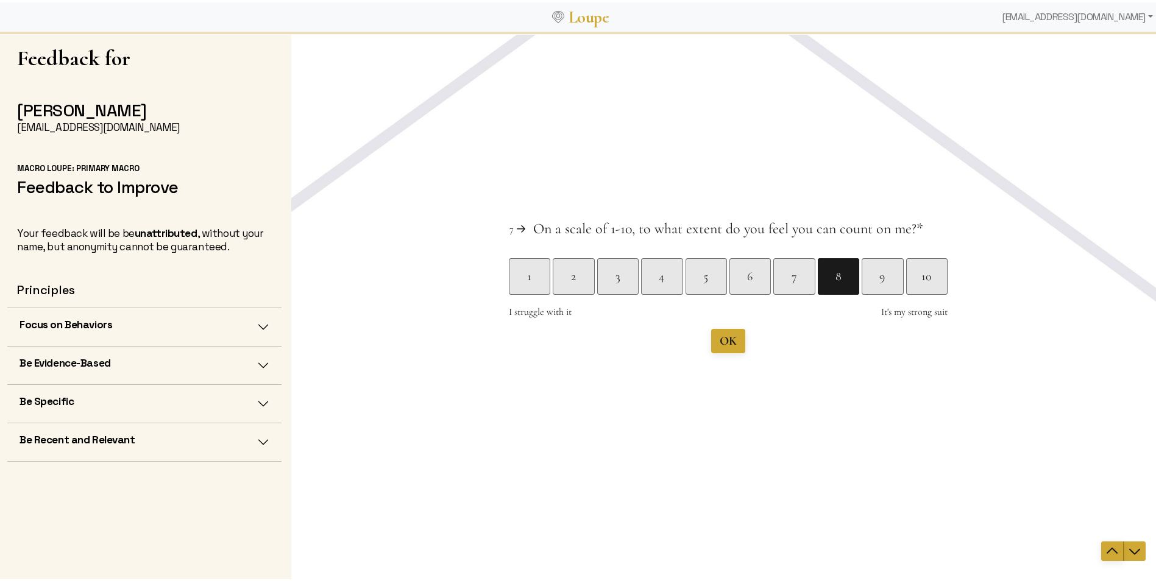
click at [1104, 551] on icon "Navigate to previous question" at bounding box center [1111, 550] width 15 height 15
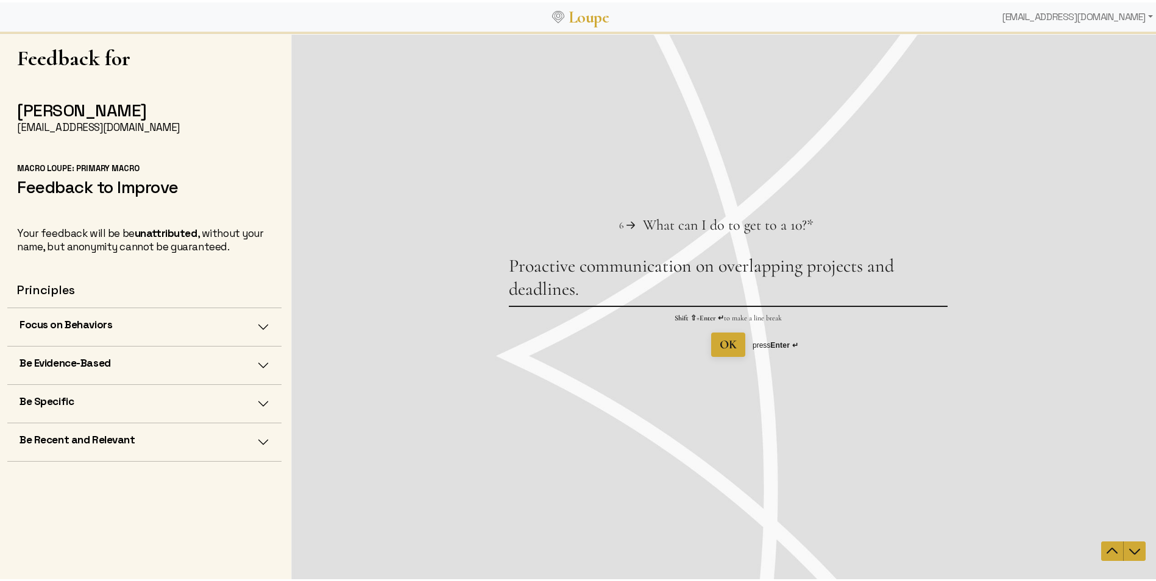
drag, startPoint x: 595, startPoint y: 295, endPoint x: 499, endPoint y: 258, distance: 103.2
click at [499, 258] on div "Question 6 6 What can I do to get to a 10? This question is required. * Proacti…" at bounding box center [728, 285] width 874 height 141
click at [1130, 551] on icon "Navigate to next question" at bounding box center [1134, 551] width 11 height 6
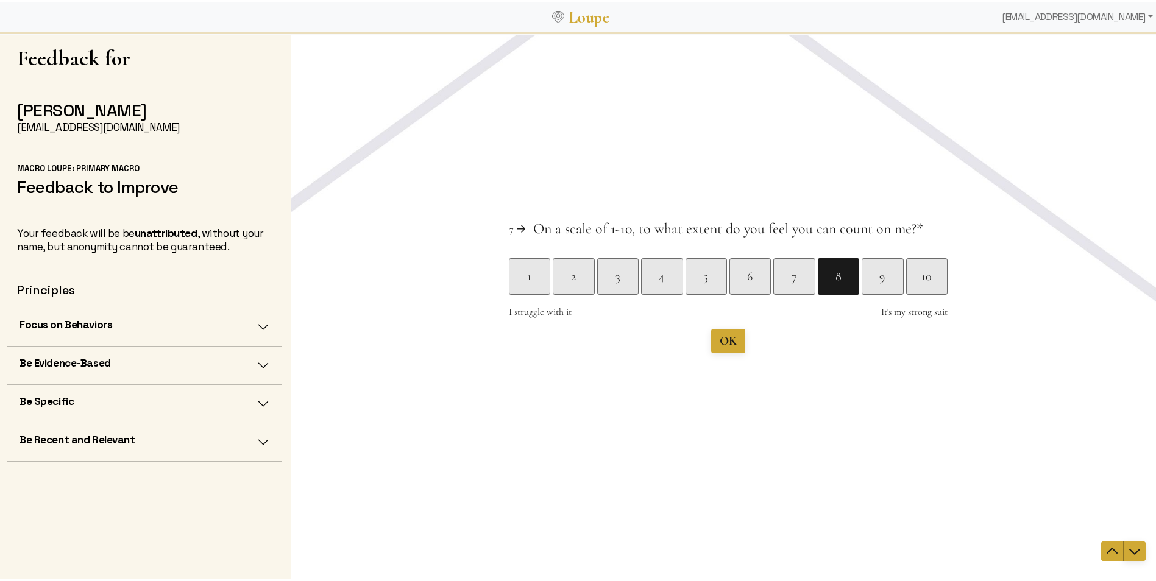
click at [1130, 551] on icon "Navigate to next question" at bounding box center [1134, 551] width 11 height 6
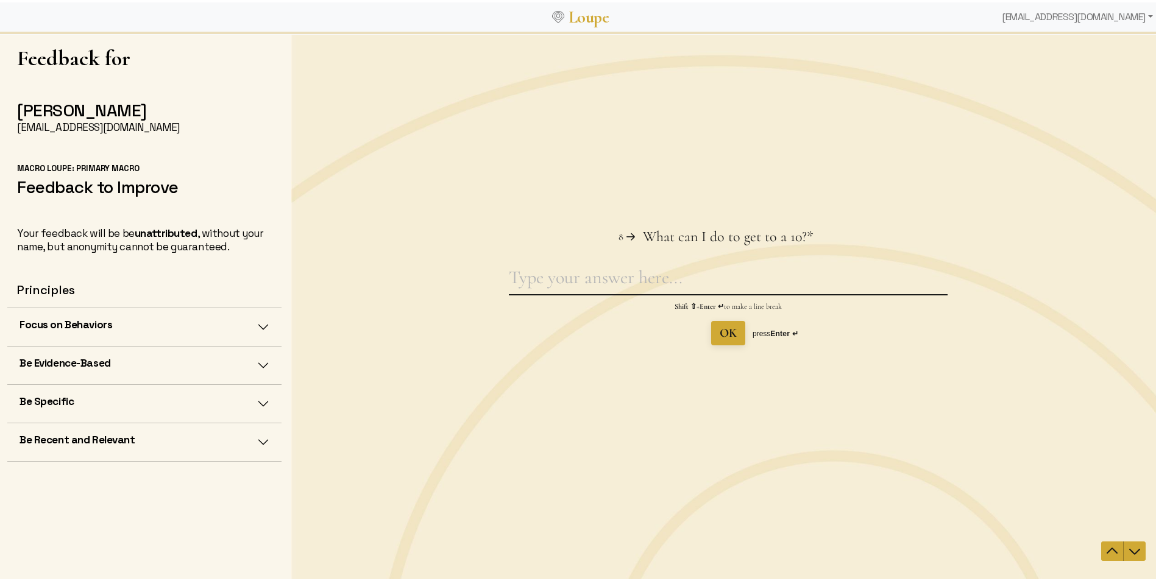
click at [586, 273] on textarea "What can I do to get to a 10? This question is required." at bounding box center [728, 280] width 439 height 28
paste textarea "Proactive communication on overlapping projects and deadlines."
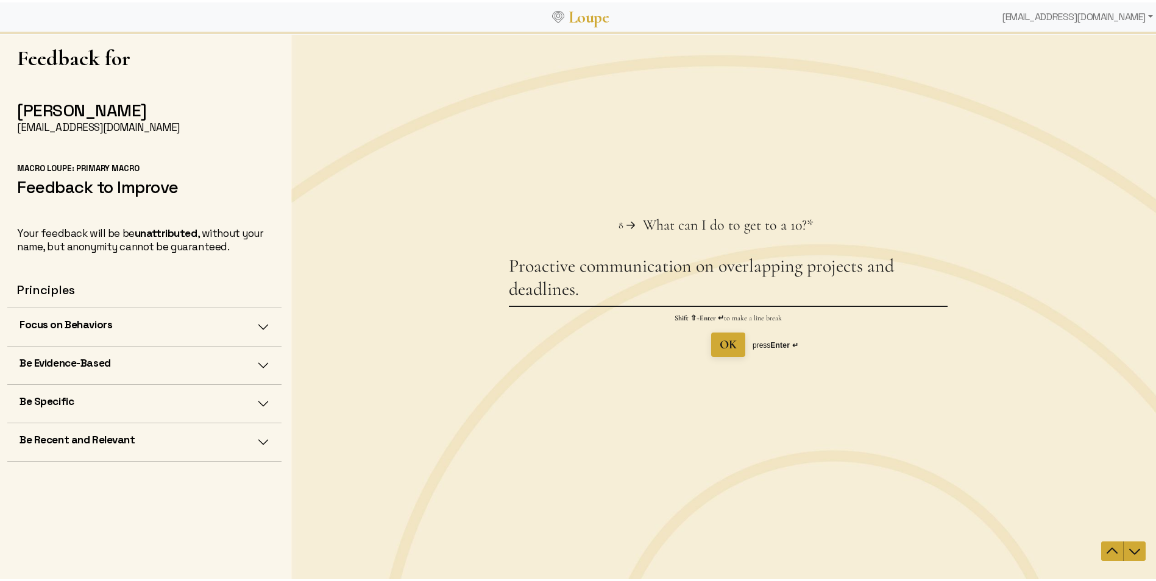
click at [598, 289] on textarea "Proactive communication on overlapping projects and deadlines." at bounding box center [728, 279] width 439 height 51
type textarea "Proactive communication on overlapping projects and deadlines."
click at [733, 347] on button "OK" at bounding box center [728, 344] width 34 height 24
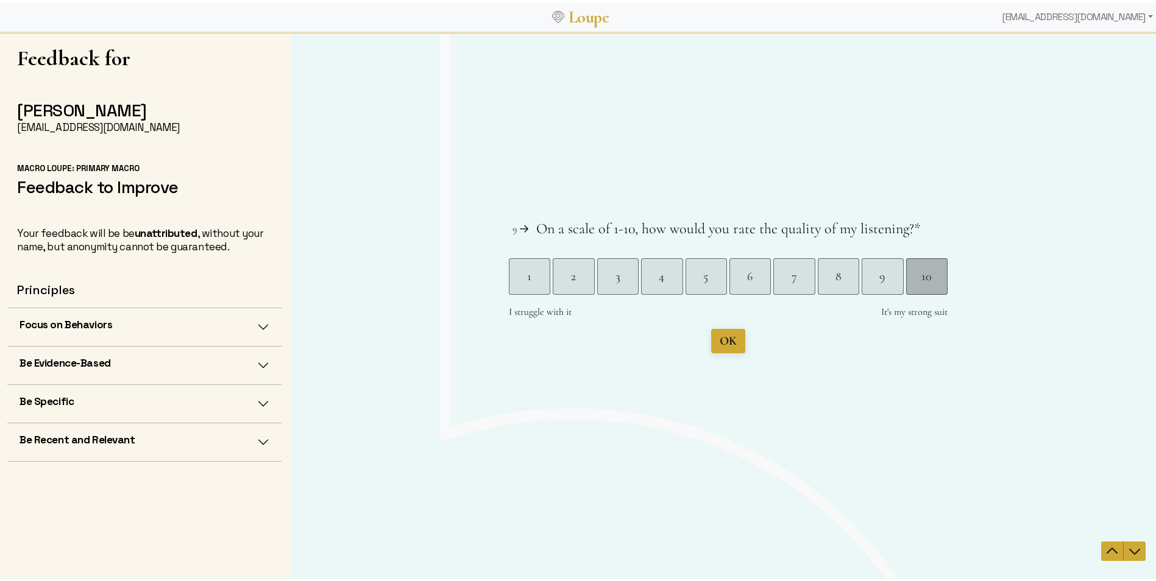
click at [931, 286] on div "10" at bounding box center [926, 276] width 41 height 37
click at [719, 338] on span "Submit" at bounding box center [727, 340] width 35 height 15
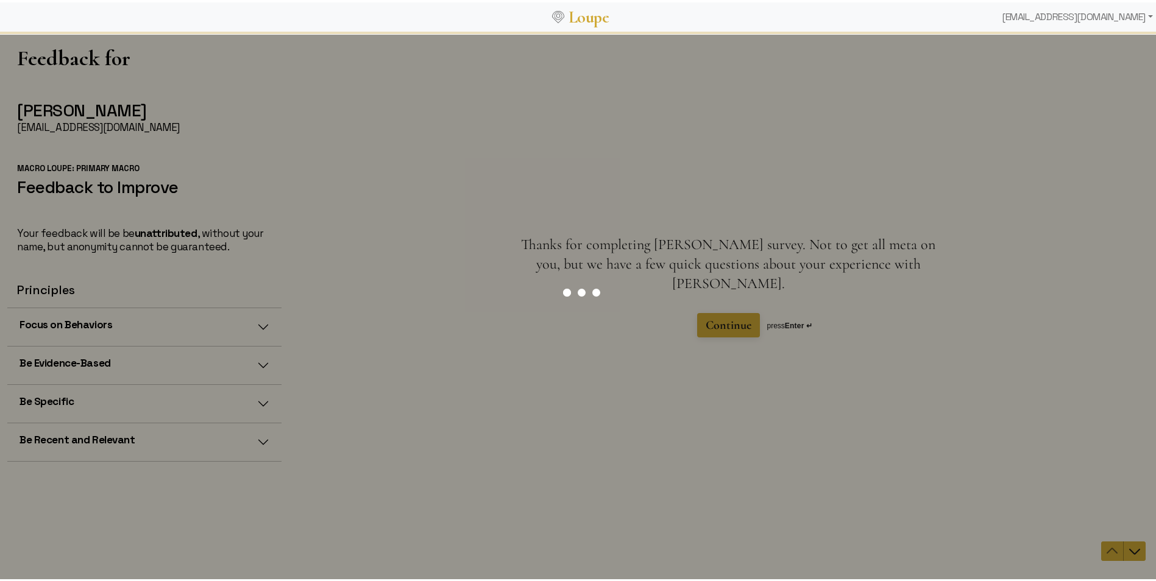
scroll to position [0, 0]
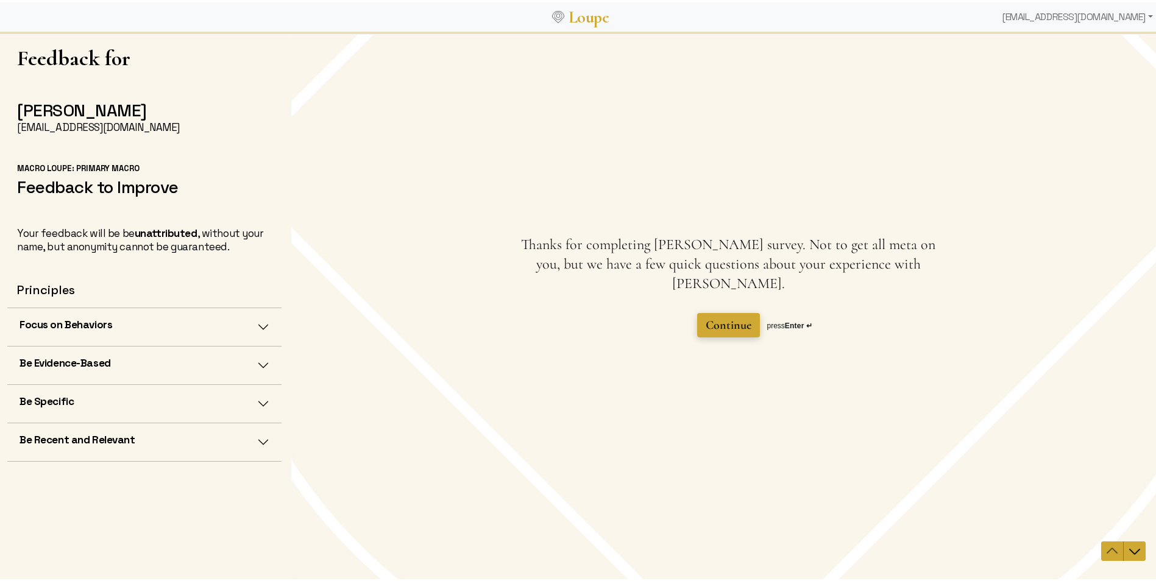
click at [722, 317] on span "Continue" at bounding box center [728, 324] width 46 height 15
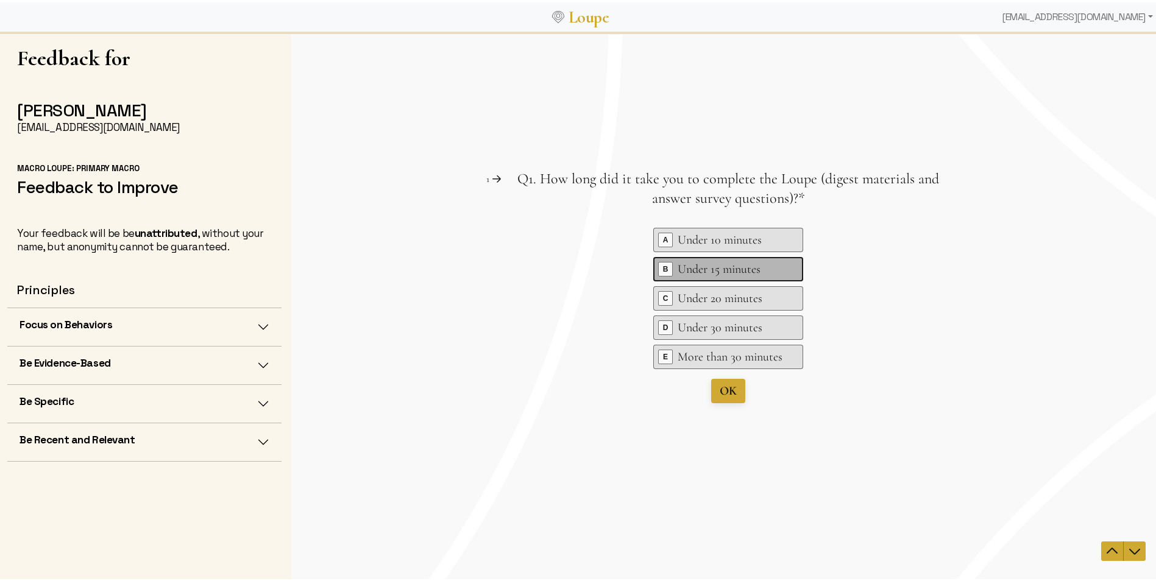
click at [702, 269] on div "Under 15 minutes" at bounding box center [729, 268] width 105 height 17
click at [735, 389] on button "OK" at bounding box center [728, 390] width 34 height 24
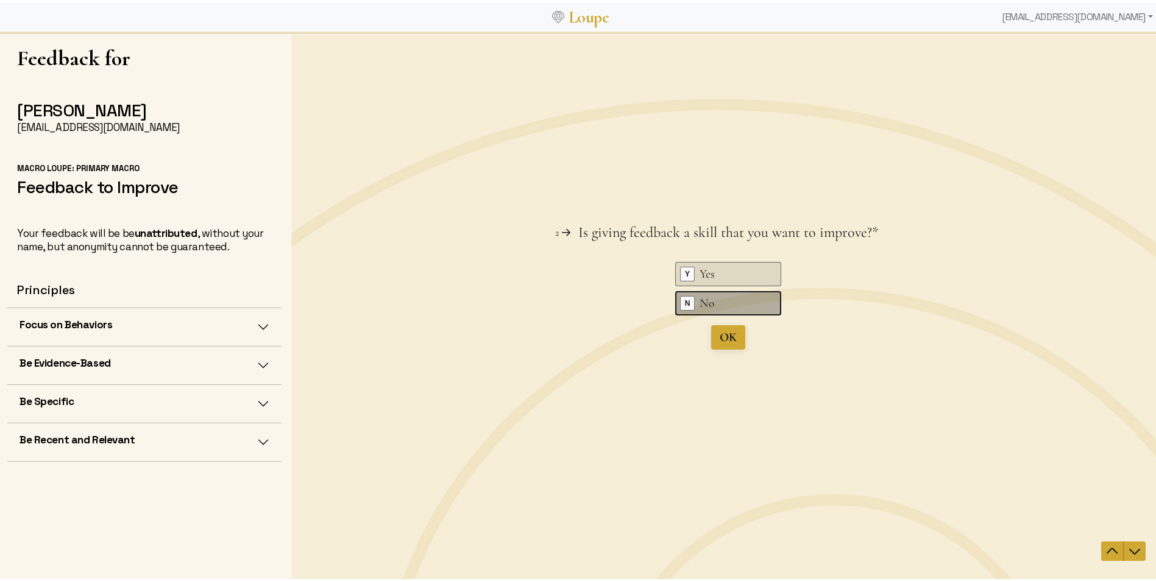
click at [708, 306] on div "No" at bounding box center [729, 302] width 61 height 17
click at [726, 345] on div "Question 1 1 Q1. How long did it take you to complete the Loupe (digest materia…" at bounding box center [728, 304] width 874 height 549
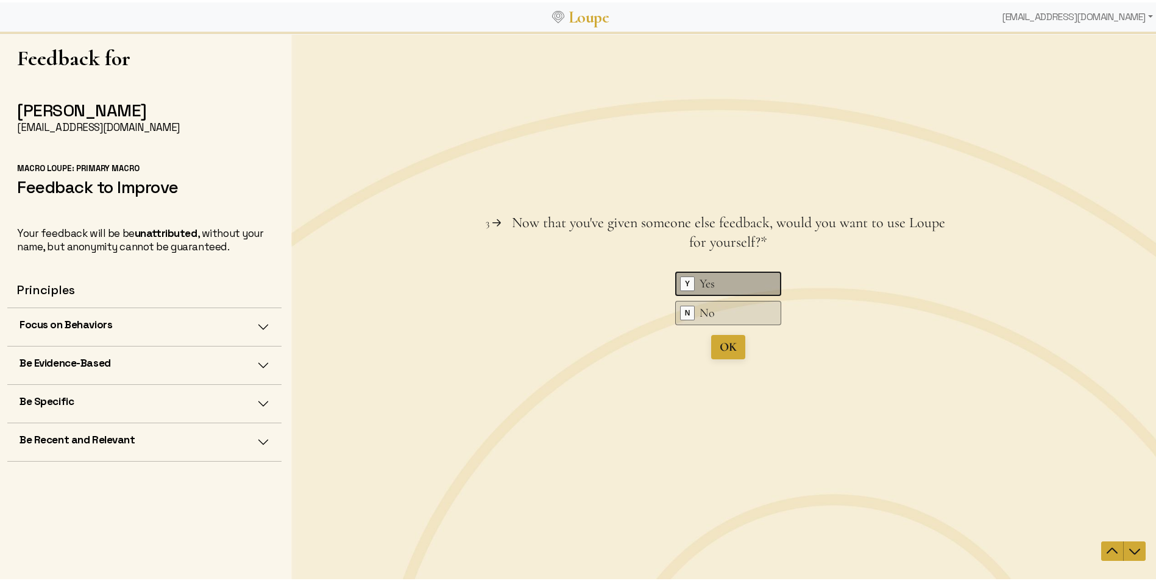
click at [731, 275] on div "Yes" at bounding box center [729, 283] width 61 height 17
click at [1104, 554] on icon "Navigate to previous question" at bounding box center [1111, 550] width 15 height 15
click at [710, 318] on div "No" at bounding box center [729, 312] width 61 height 17
click at [723, 348] on span "OK" at bounding box center [727, 346] width 17 height 15
click at [723, 316] on div "No" at bounding box center [729, 312] width 61 height 17
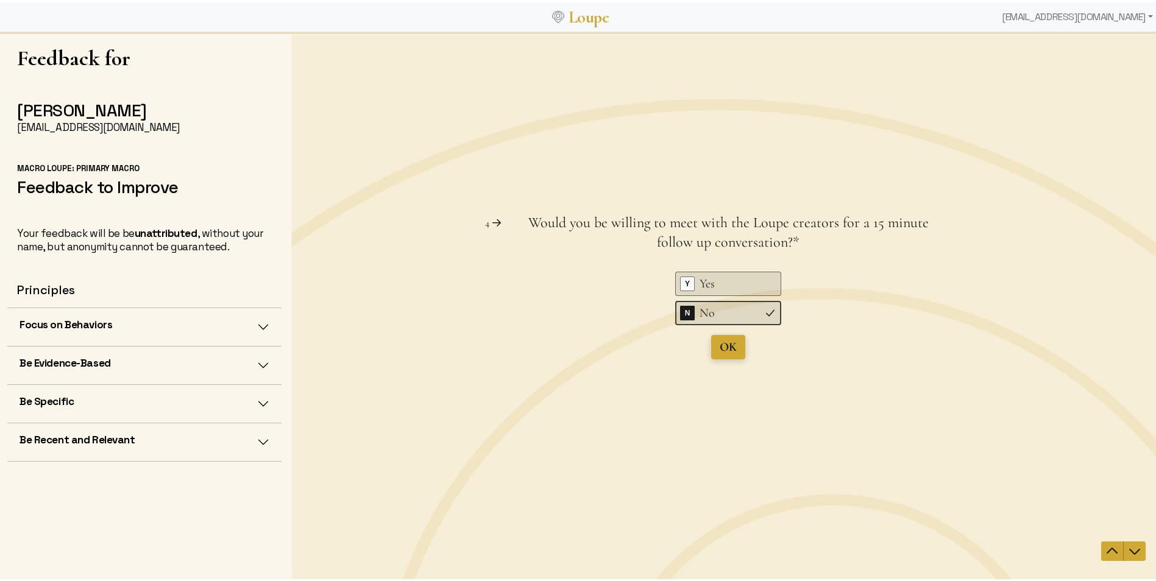
click at [724, 351] on span "OK" at bounding box center [727, 346] width 17 height 15
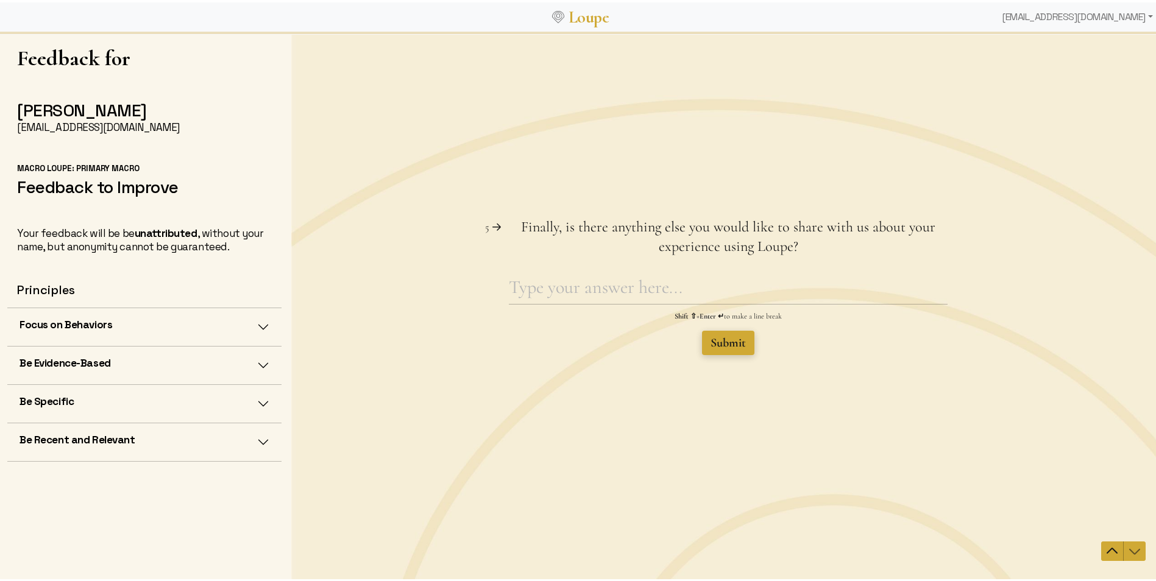
click at [723, 345] on span "Submit" at bounding box center [727, 342] width 35 height 15
